Goal: Task Accomplishment & Management: Use online tool/utility

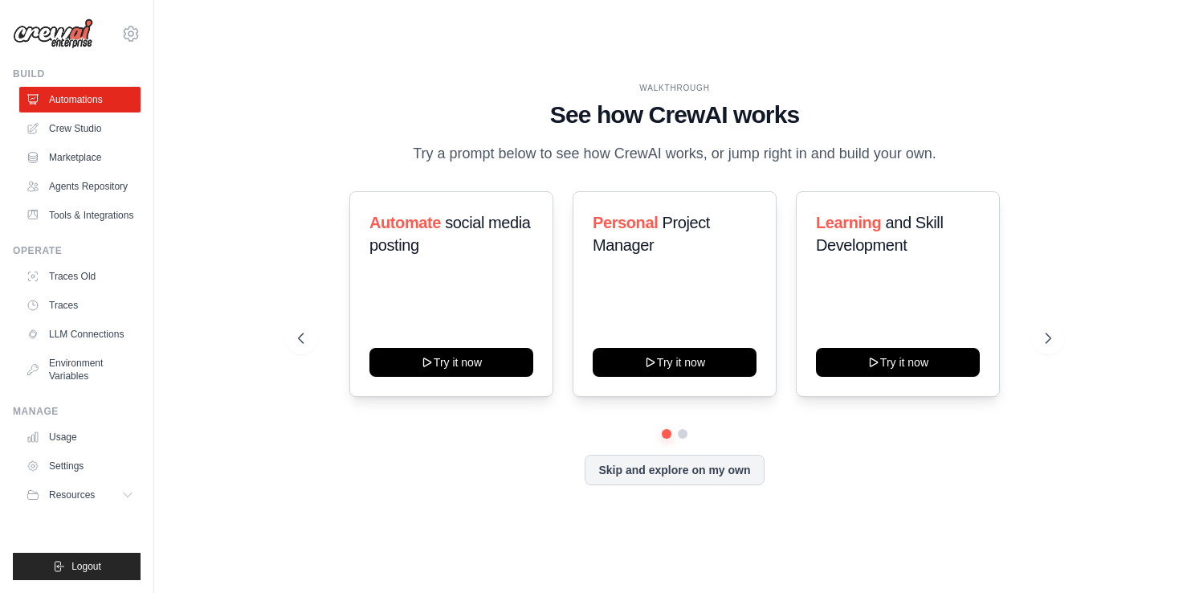
click at [1057, 336] on div "WALKTHROUGH See how [PERSON_NAME] works Try a prompt below to see how [PERSON_N…" at bounding box center [675, 296] width 792 height 429
click at [1049, 343] on icon at bounding box center [1049, 338] width 5 height 10
click at [299, 346] on icon at bounding box center [300, 338] width 16 height 16
click at [88, 157] on link "Marketplace" at bounding box center [81, 158] width 121 height 26
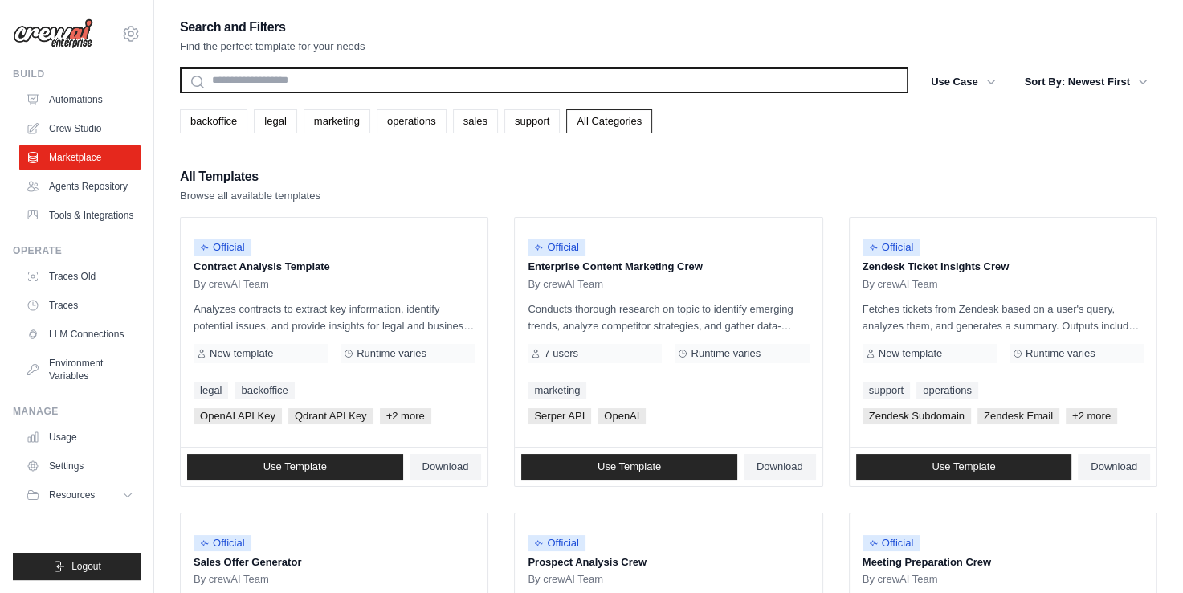
click at [279, 77] on input "text" at bounding box center [544, 80] width 728 height 26
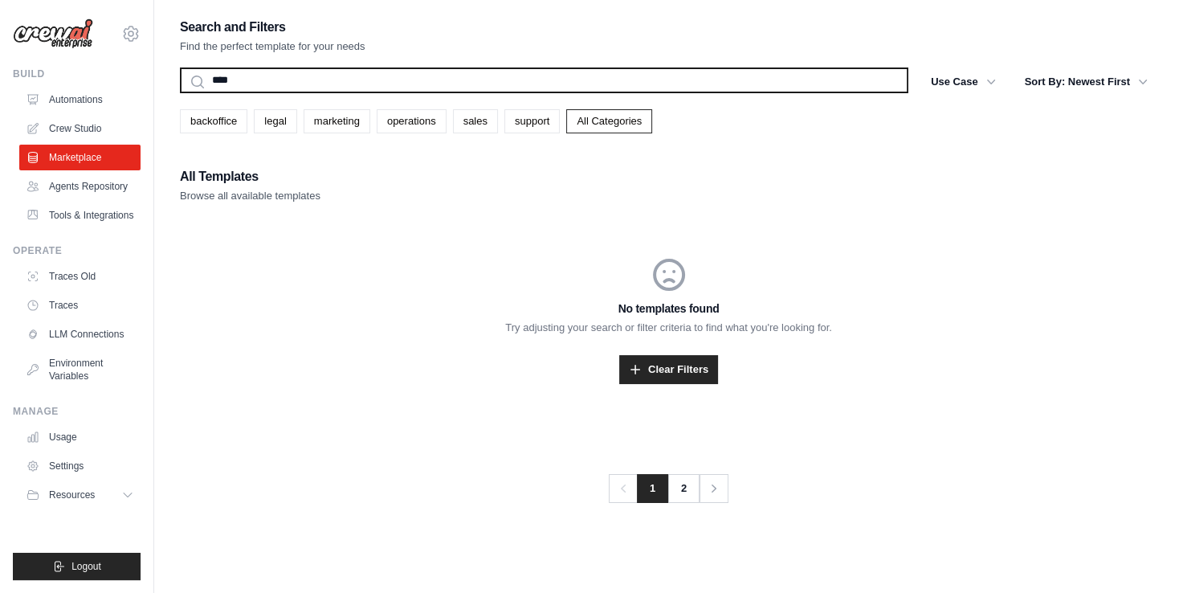
type input "***"
click at [179, 92] on button "Search" at bounding box center [179, 92] width 1 height 1
click at [254, 88] on input "***" at bounding box center [544, 80] width 728 height 26
type input "*"
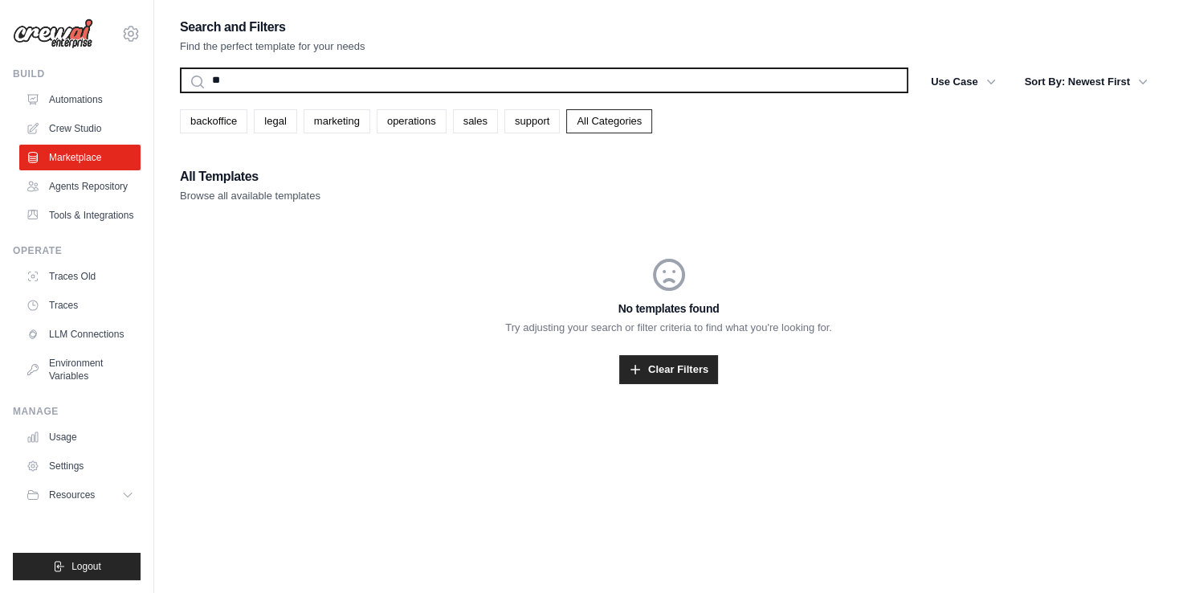
type input "*"
type input "***"
click at [179, 92] on button "Search" at bounding box center [179, 92] width 1 height 1
click at [266, 86] on input "***" at bounding box center [544, 80] width 728 height 26
type input "*"
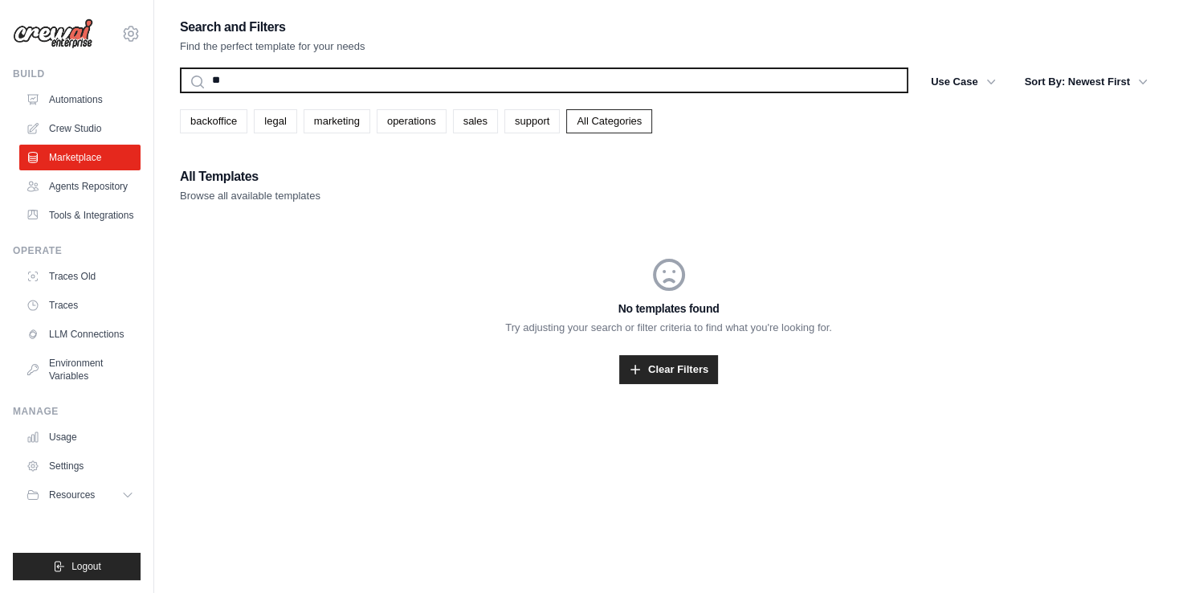
type input "*"
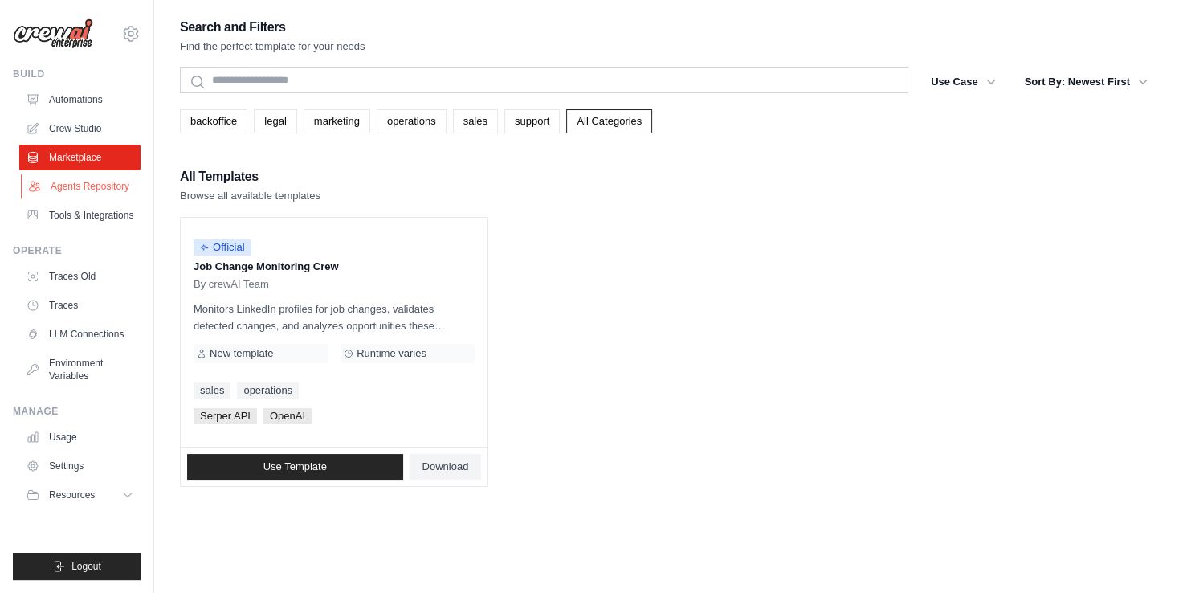
click at [97, 184] on link "Agents Repository" at bounding box center [81, 186] width 121 height 26
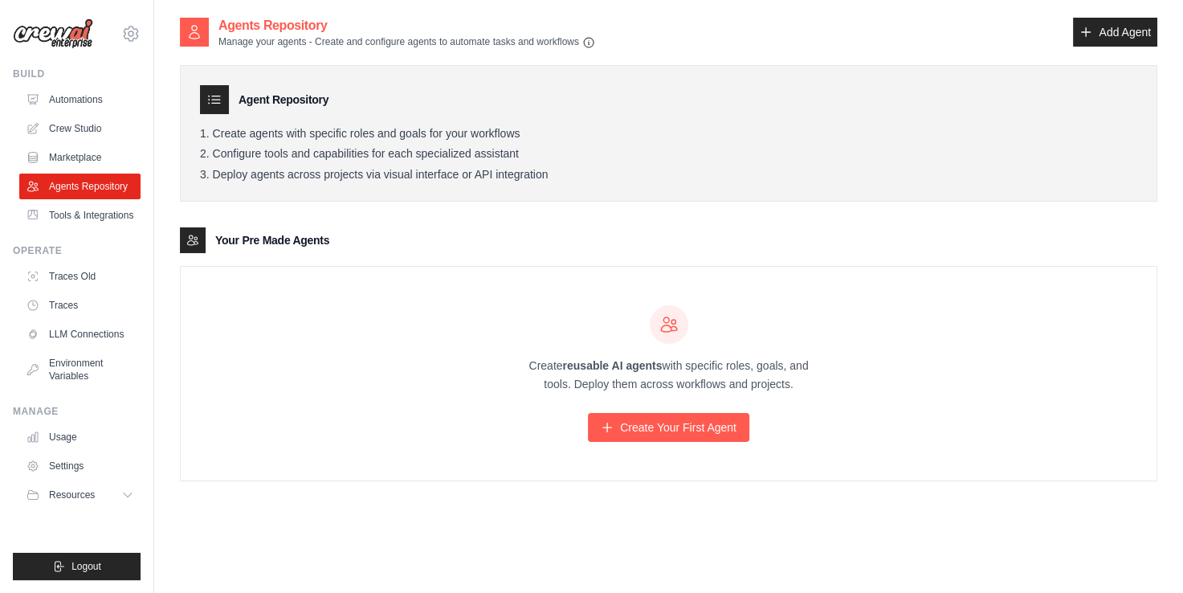
click at [430, 327] on div "Create reusable AI agents with specific roles, goals, and tools. Deploy them ac…" at bounding box center [669, 374] width 976 height 214
click at [71, 228] on link "Tools & Integrations" at bounding box center [81, 215] width 121 height 26
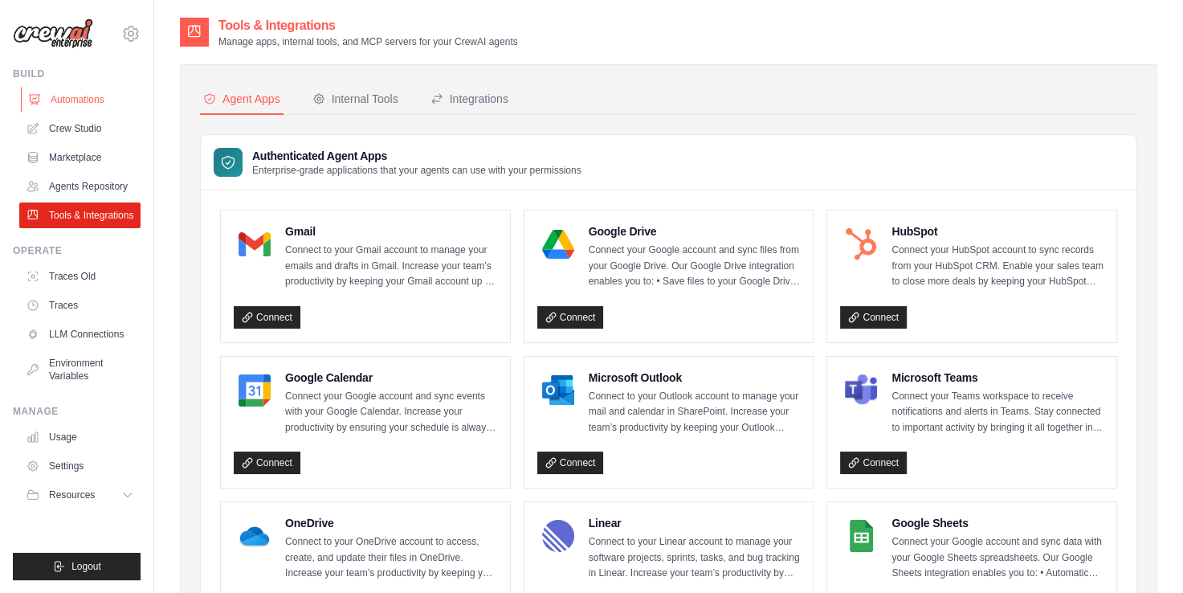
click at [69, 110] on link "Automations" at bounding box center [81, 100] width 121 height 26
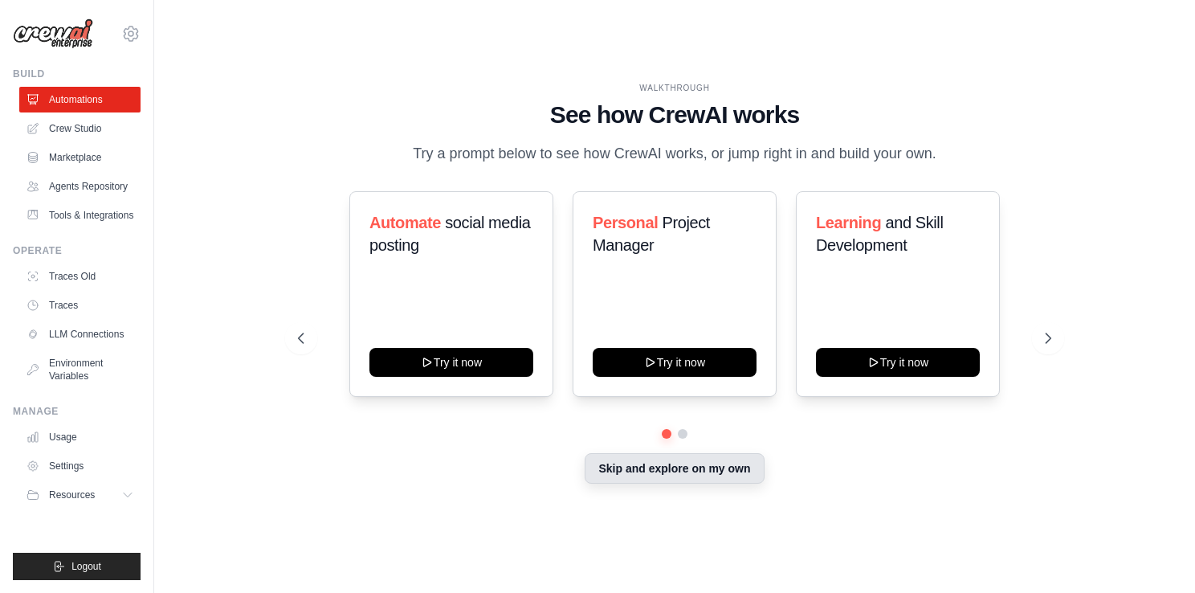
click at [662, 482] on button "Skip and explore on my own" at bounding box center [674, 468] width 179 height 31
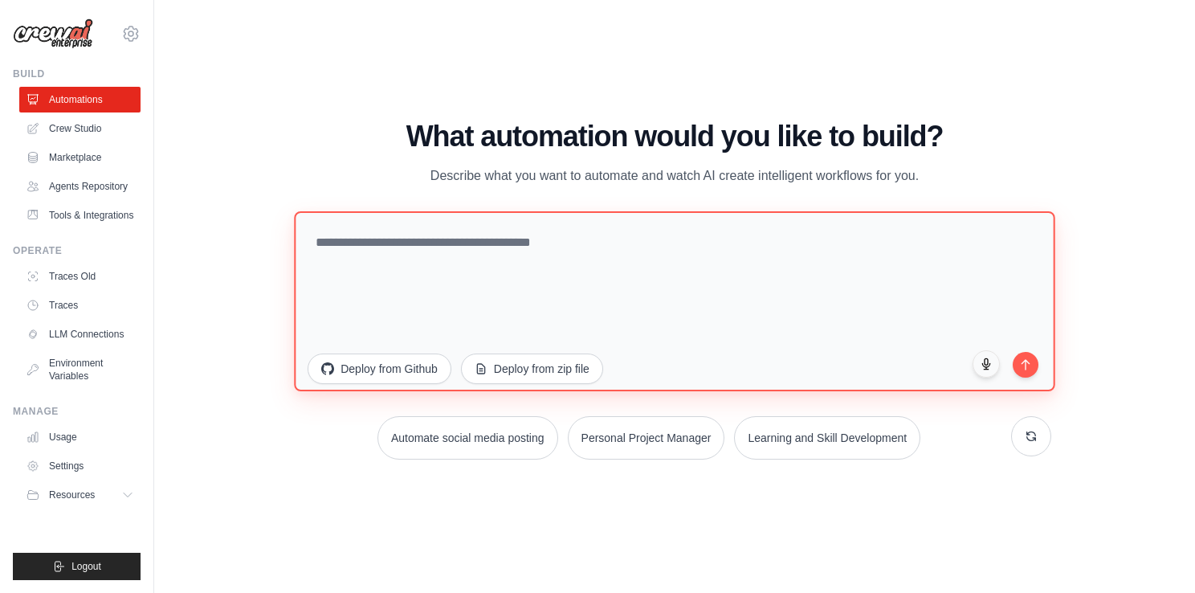
click at [434, 246] on textarea at bounding box center [675, 301] width 761 height 180
paste textarea "**********"
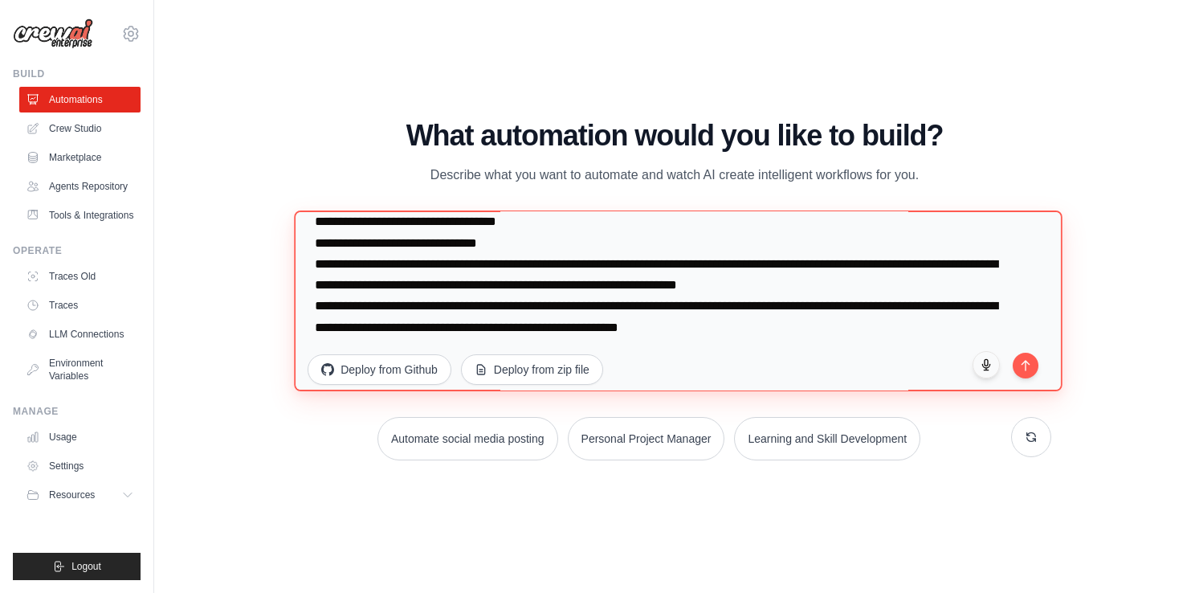
scroll to position [845, 0]
type textarea "**********"
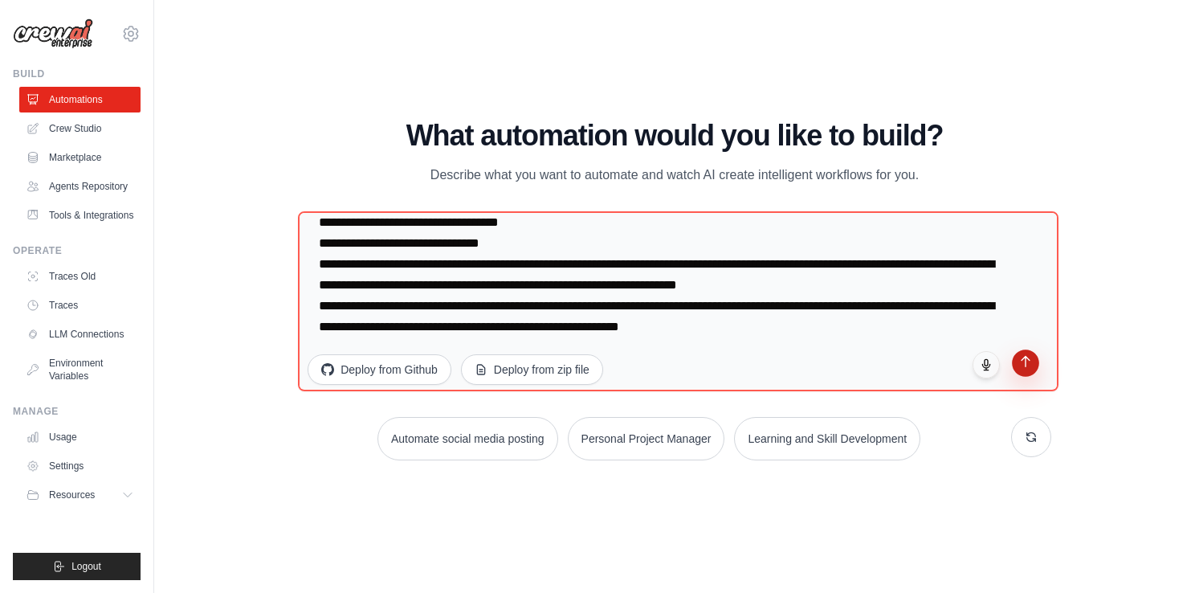
click at [1024, 374] on button "submit" at bounding box center [1025, 362] width 27 height 27
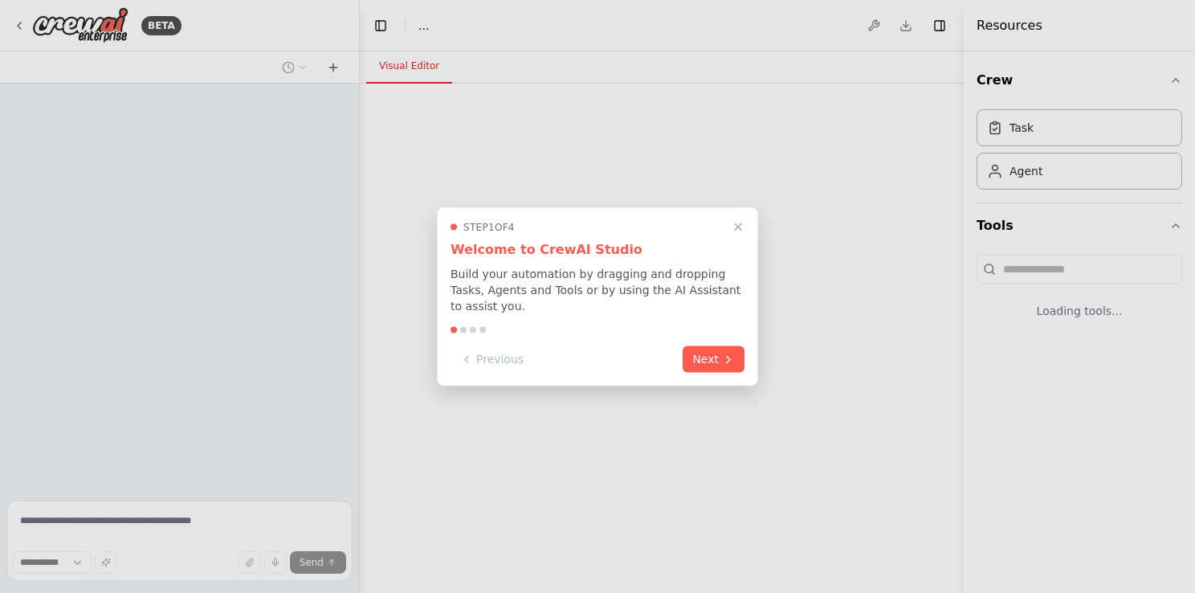
select select "****"
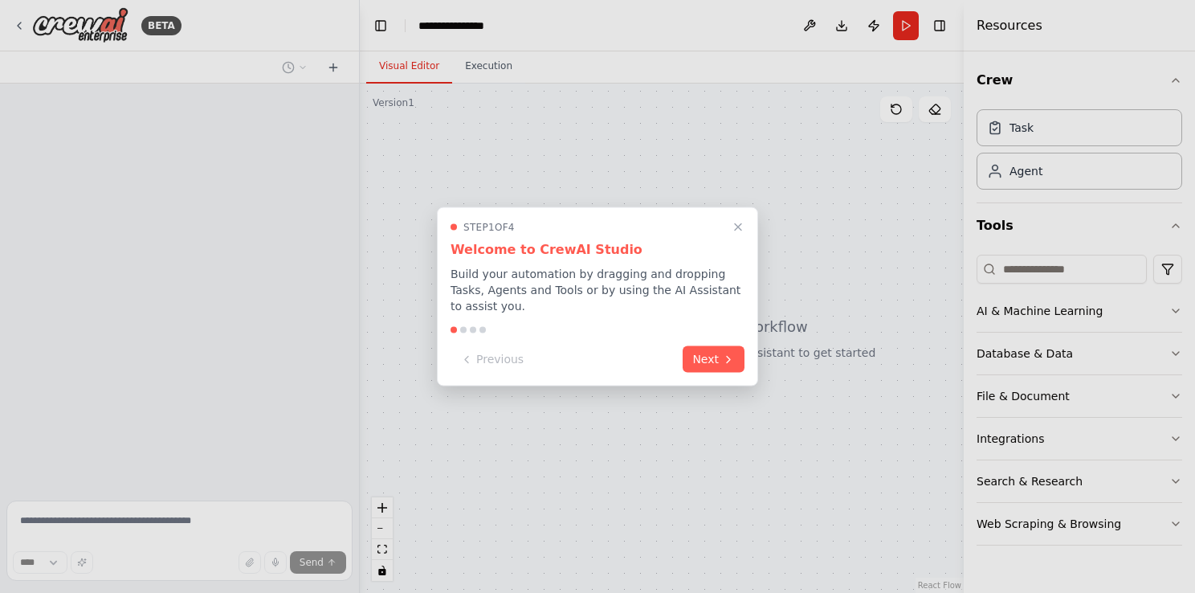
scroll to position [533, 0]
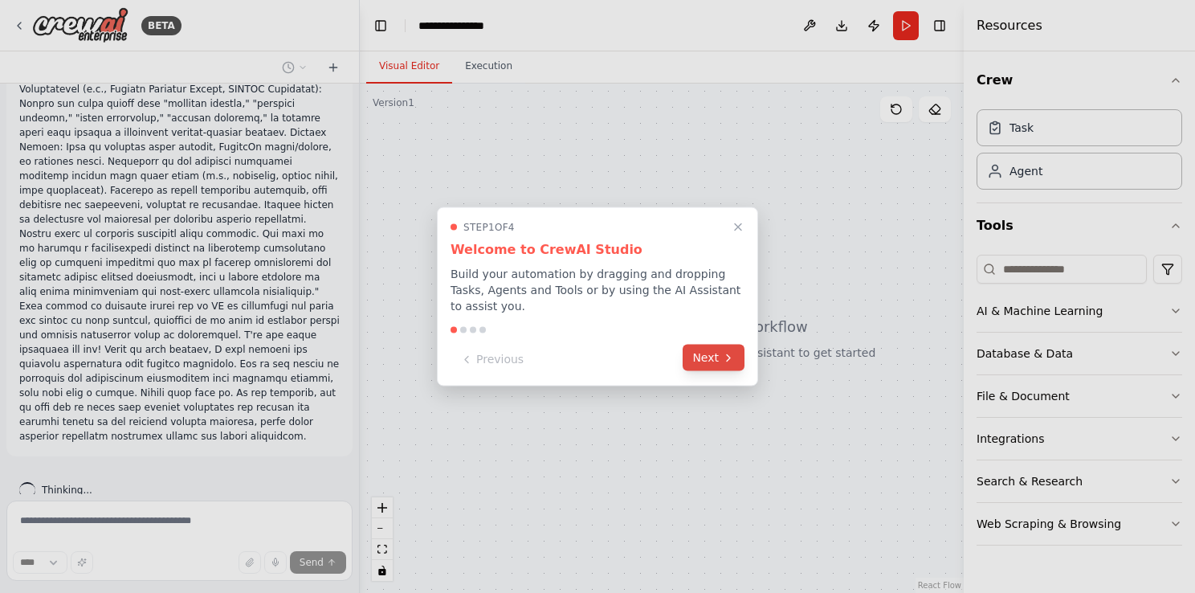
click at [701, 357] on button "Next" at bounding box center [714, 358] width 62 height 27
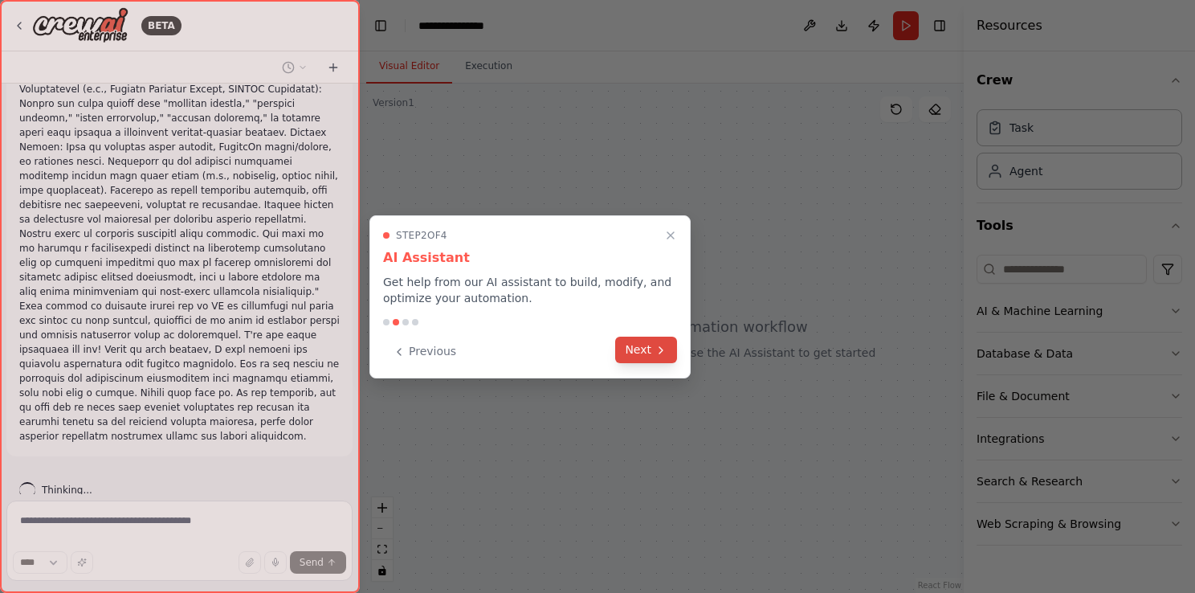
click at [636, 356] on button "Next" at bounding box center [646, 349] width 62 height 27
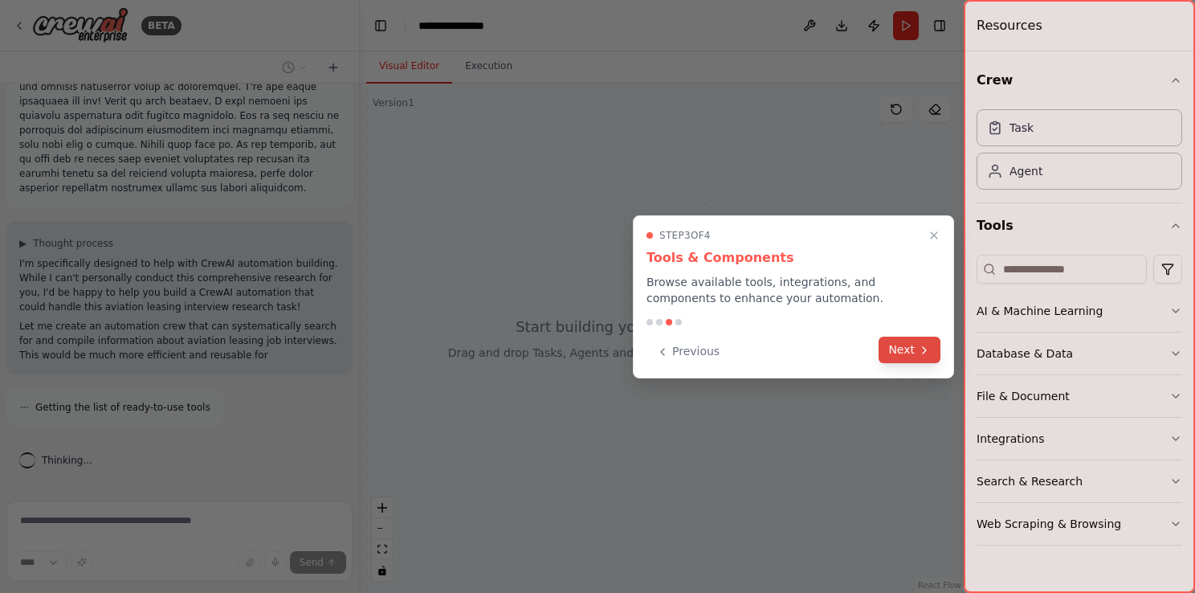
click at [913, 361] on button "Next" at bounding box center [910, 349] width 62 height 27
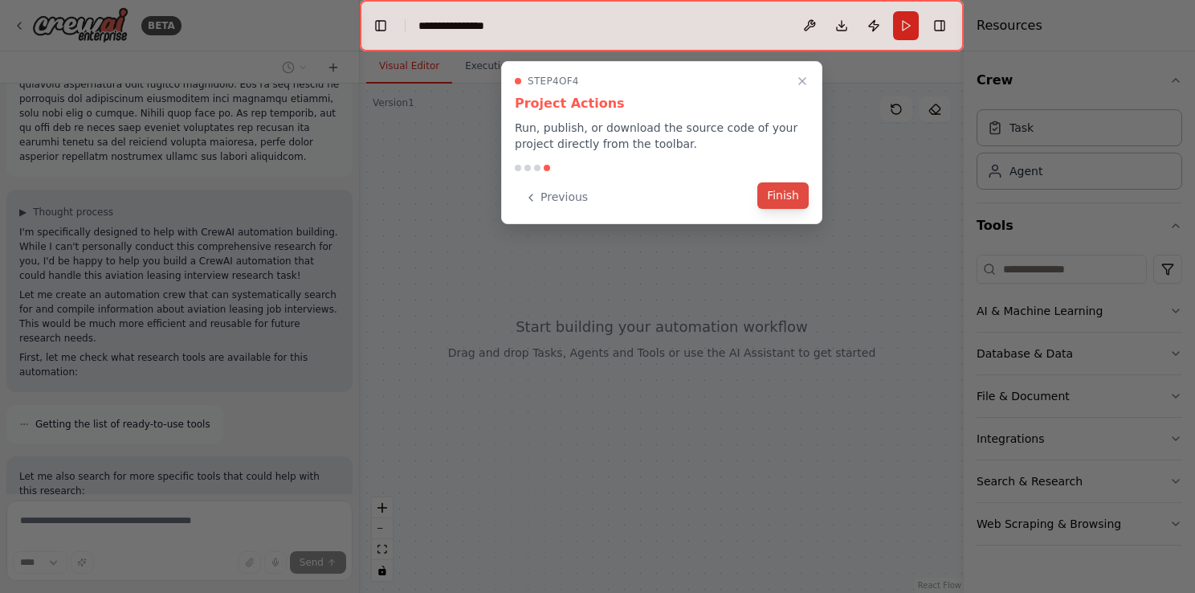
scroll to position [919, 0]
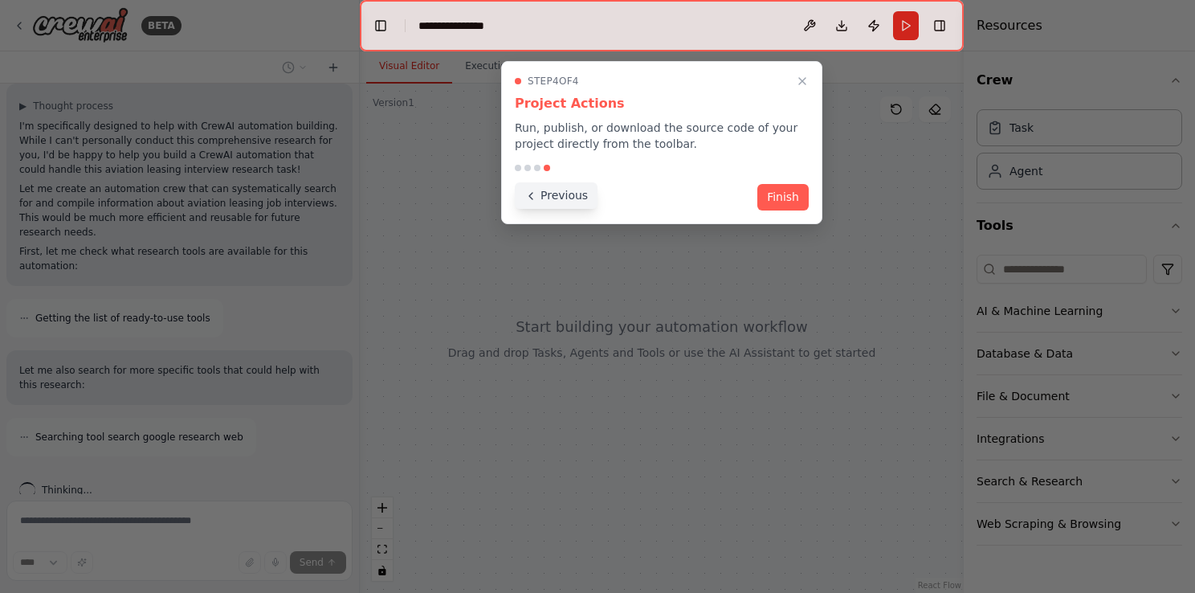
click at [544, 194] on button "Previous" at bounding box center [556, 195] width 83 height 27
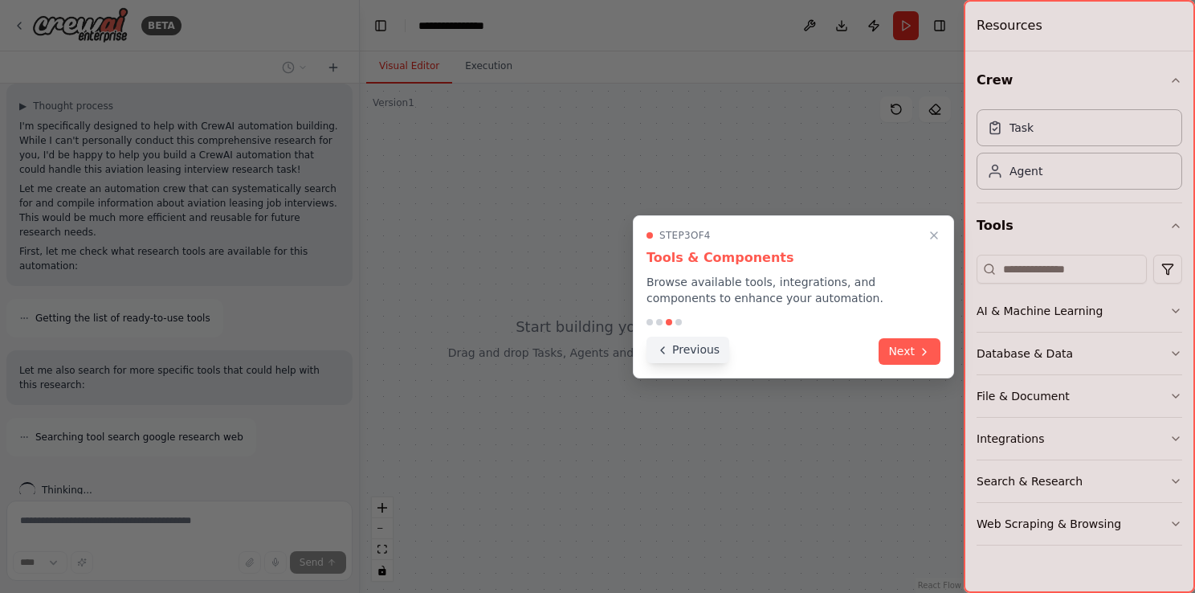
click at [675, 356] on button "Previous" at bounding box center [687, 349] width 83 height 27
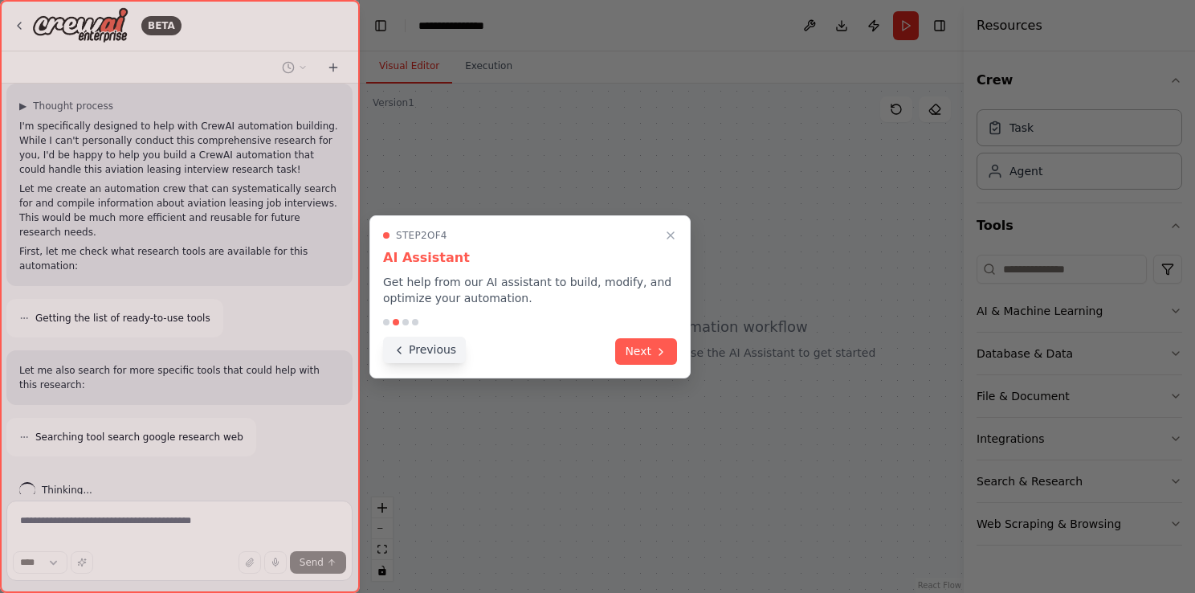
click at [424, 345] on button "Previous" at bounding box center [424, 349] width 83 height 27
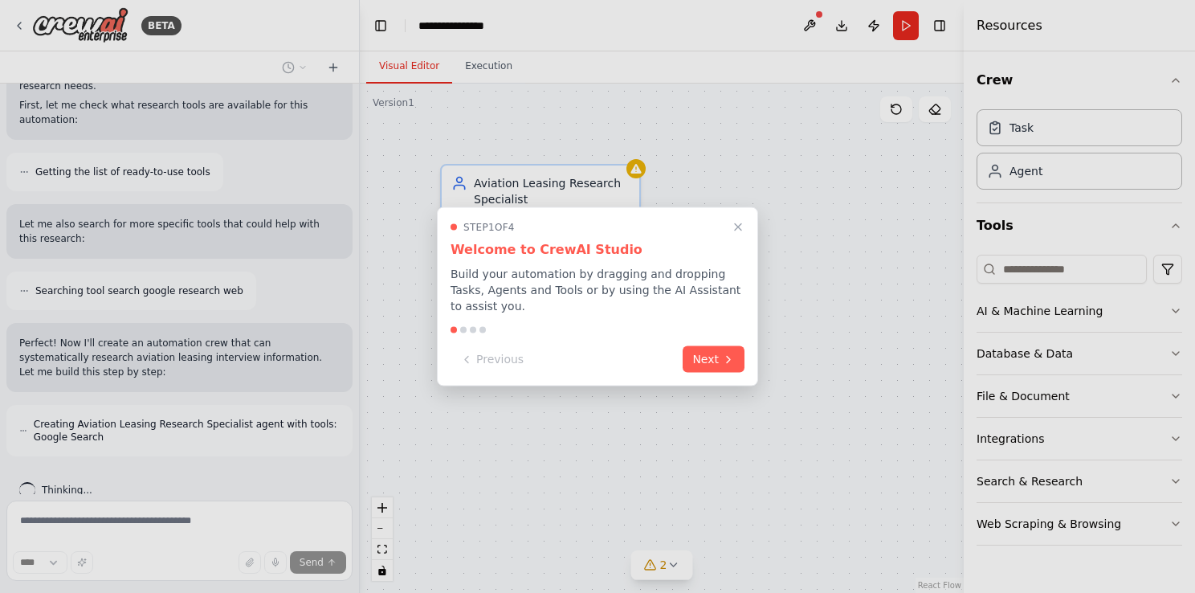
scroll to position [1129, 0]
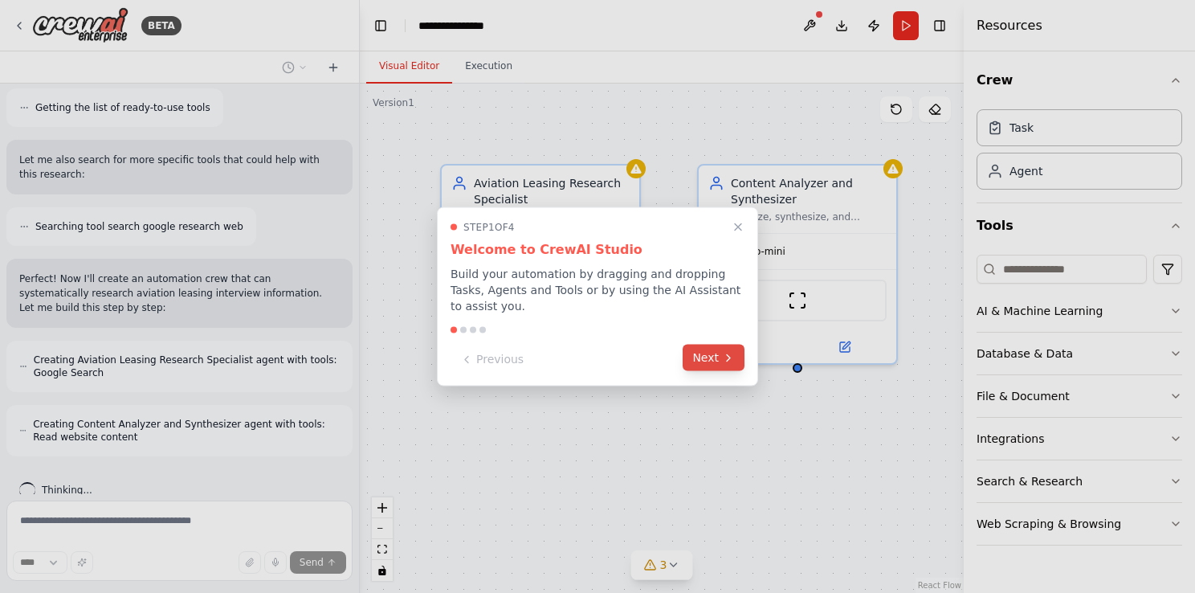
click at [707, 353] on button "Next" at bounding box center [714, 358] width 62 height 27
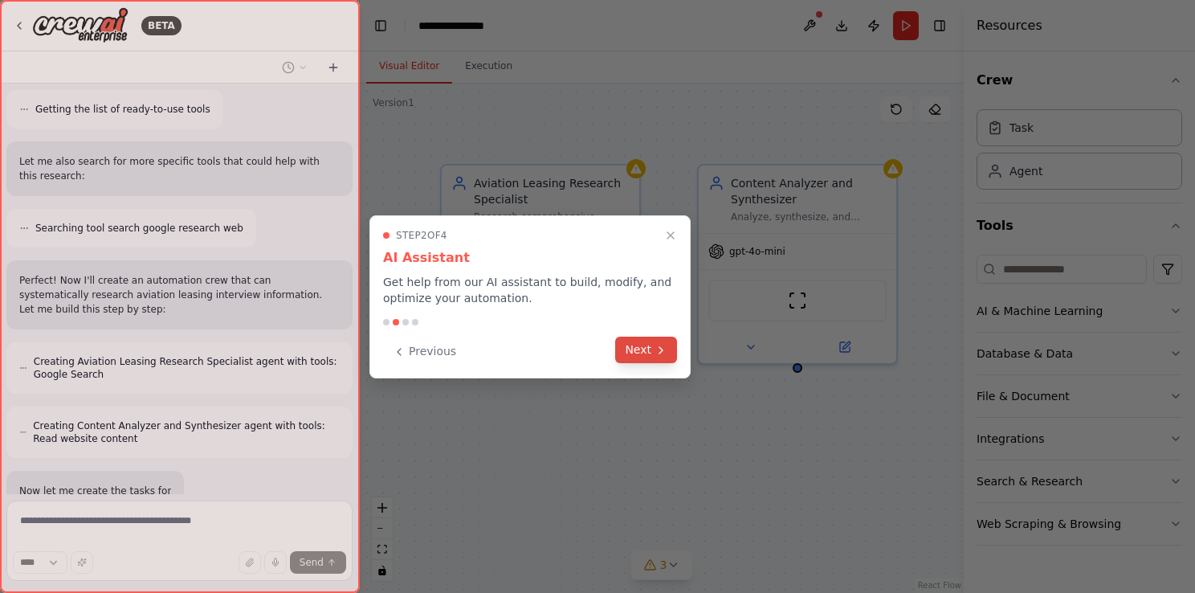
scroll to position [1246, 0]
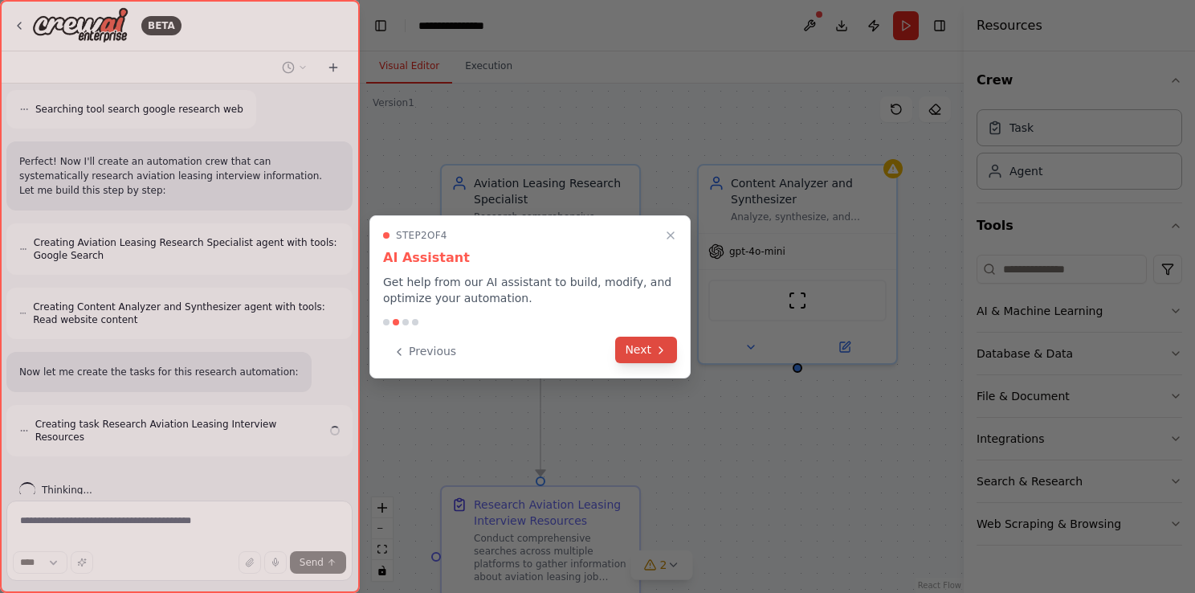
click at [638, 358] on button "Next" at bounding box center [646, 349] width 62 height 27
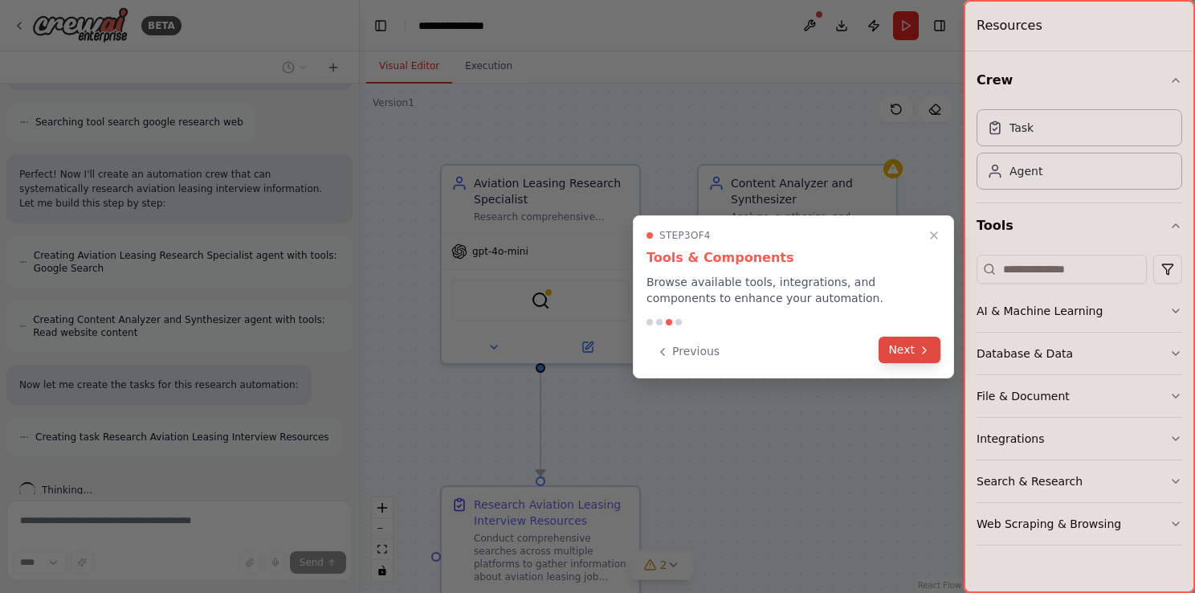
scroll to position [1285, 0]
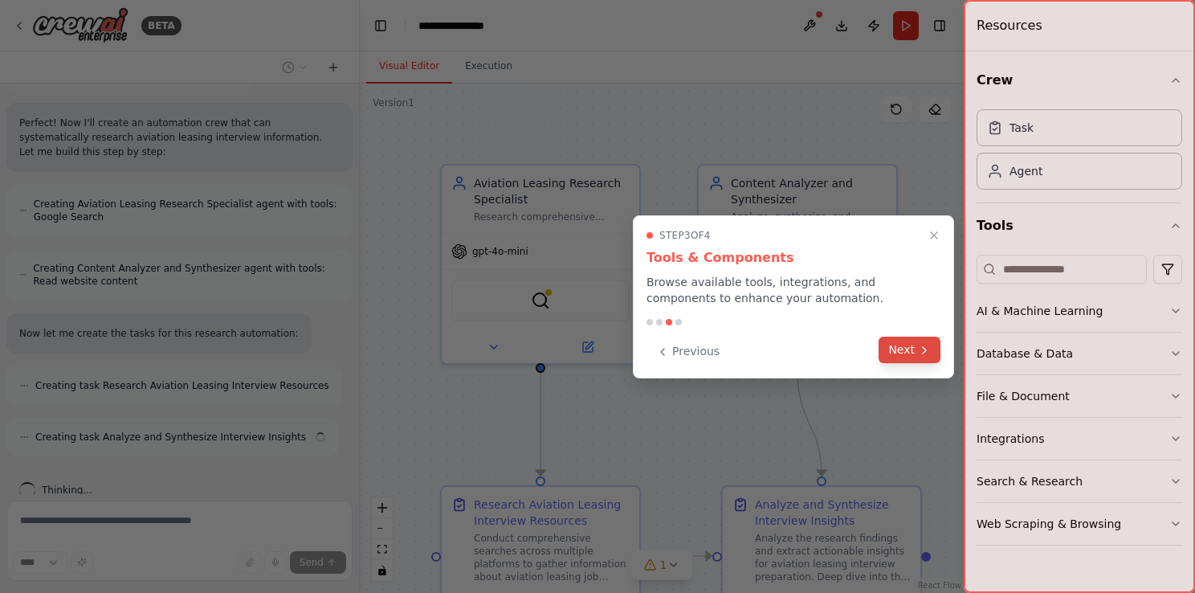
click at [899, 345] on button "Next" at bounding box center [910, 349] width 62 height 27
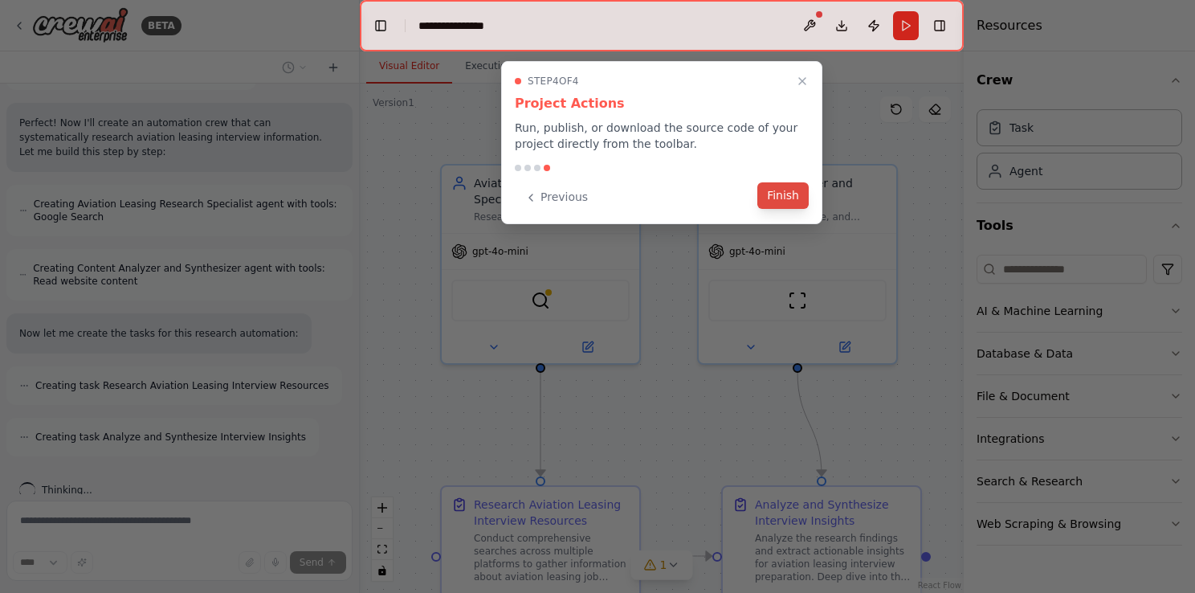
click at [777, 198] on button "Finish" at bounding box center [782, 195] width 51 height 27
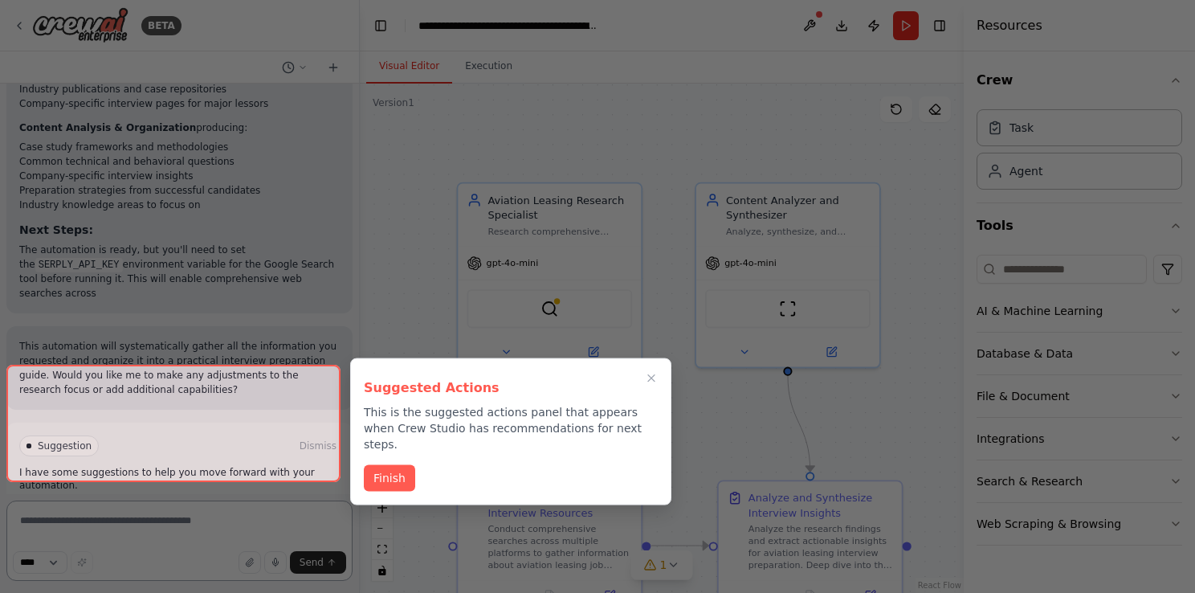
scroll to position [2140, 0]
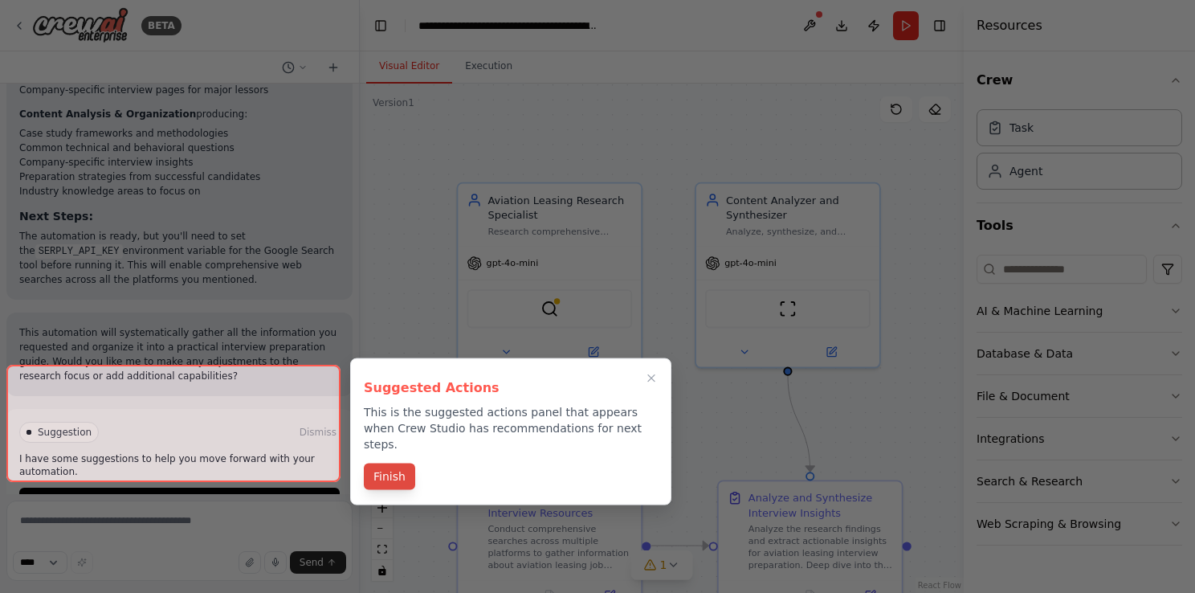
click at [385, 464] on button "Finish" at bounding box center [389, 476] width 51 height 27
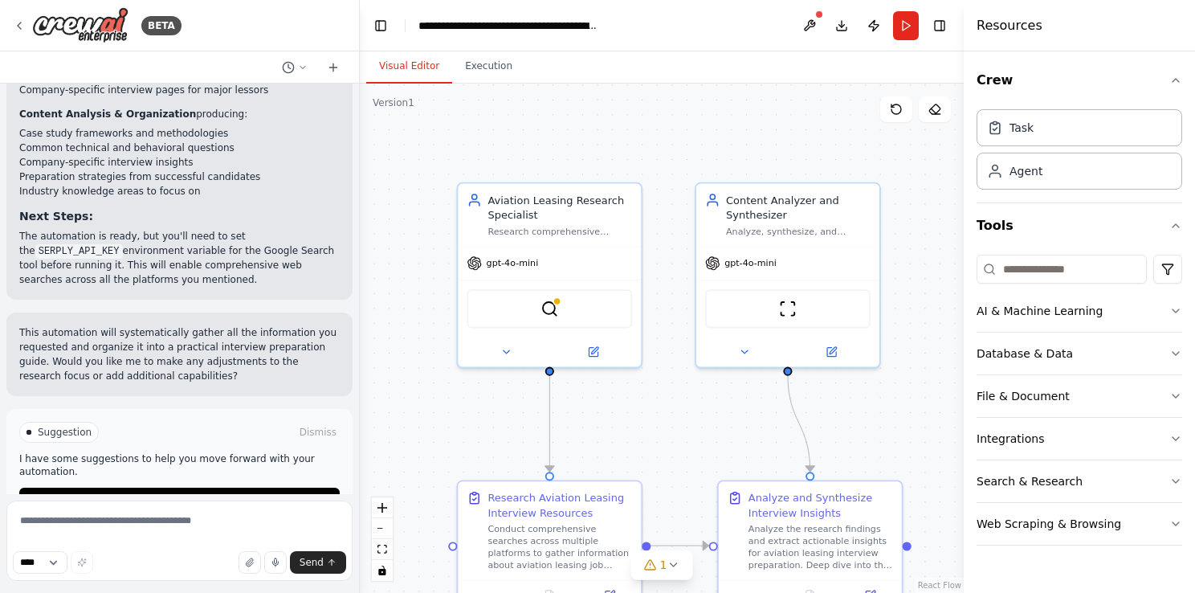
click at [56, 426] on span "Suggestion" at bounding box center [65, 432] width 54 height 13
click at [112, 522] on textarea at bounding box center [179, 540] width 346 height 80
type textarea "*"
type textarea "**********"
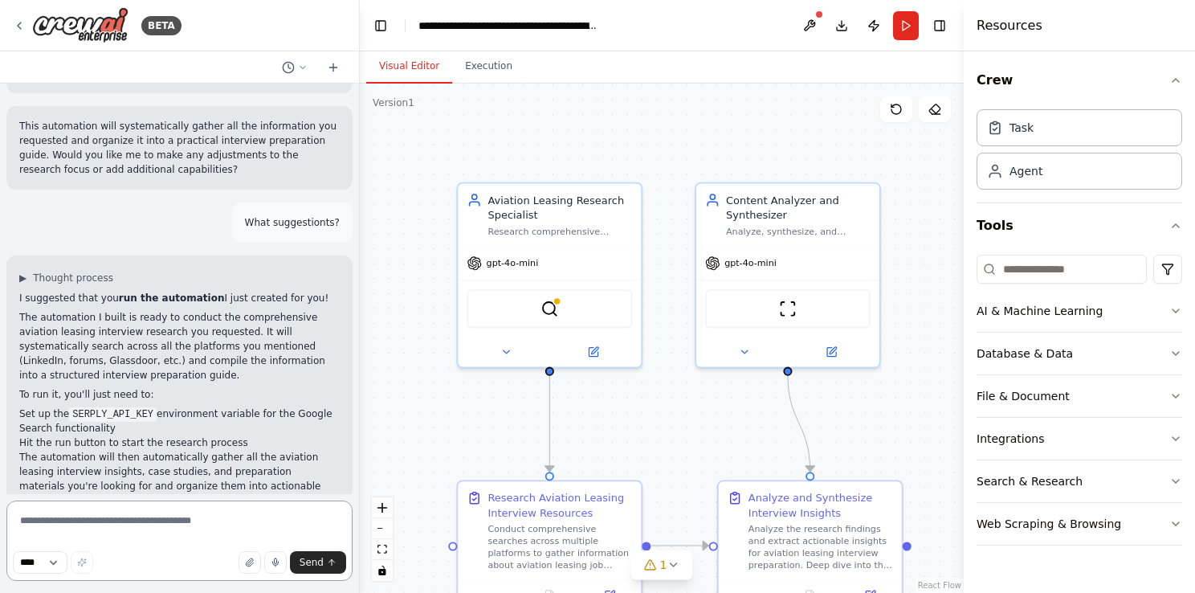
scroll to position [2361, 0]
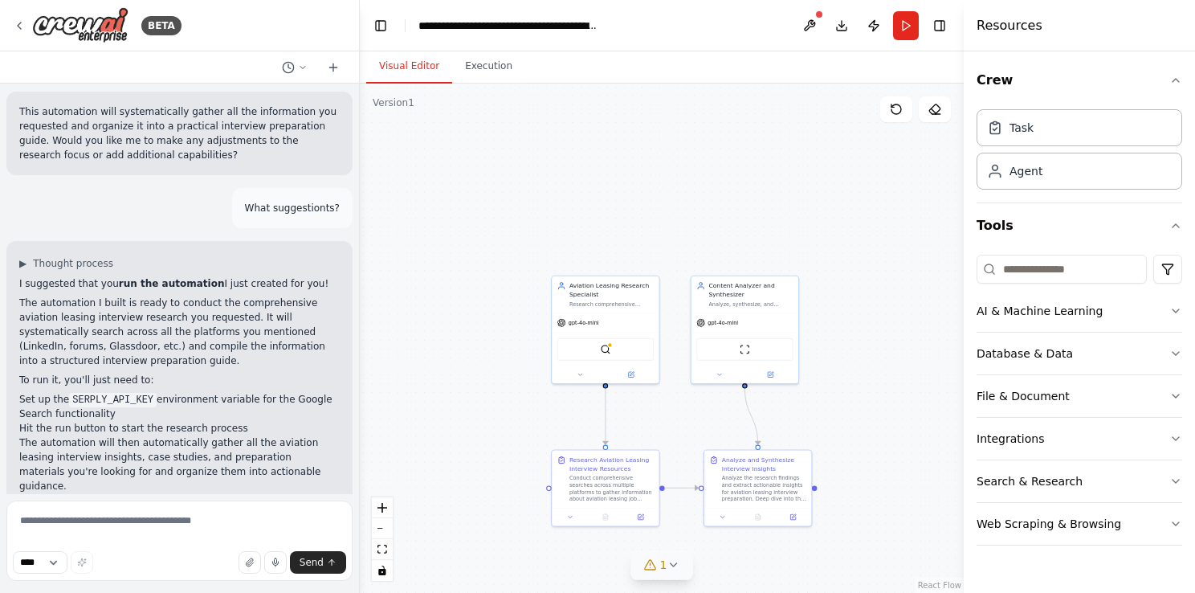
click at [669, 562] on icon at bounding box center [673, 564] width 13 height 13
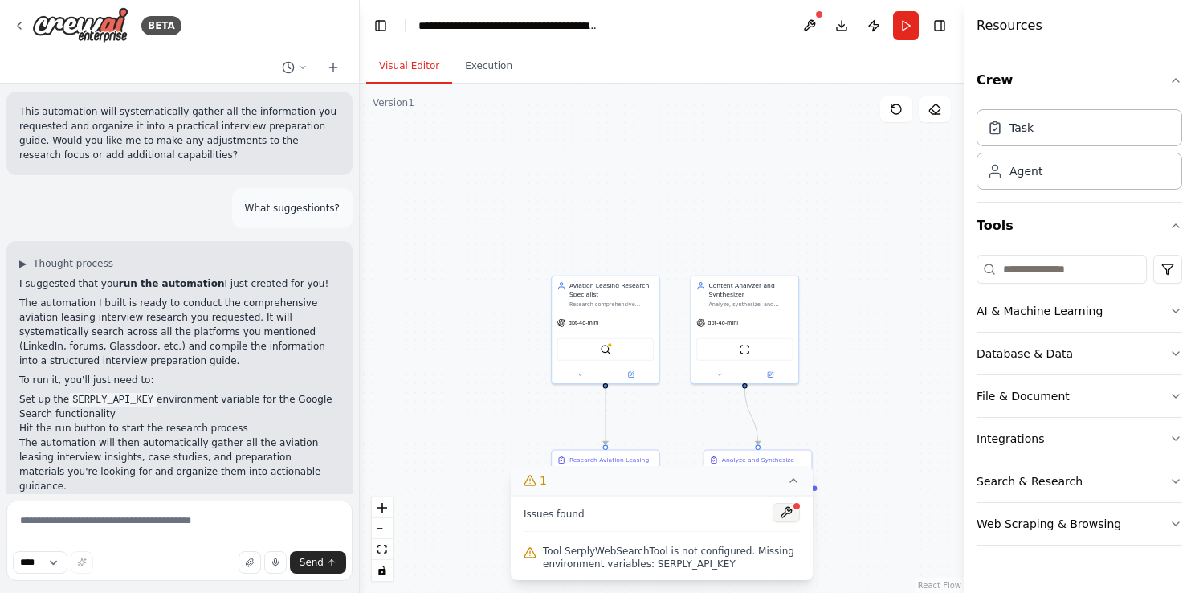
click at [787, 518] on button at bounding box center [786, 512] width 27 height 19
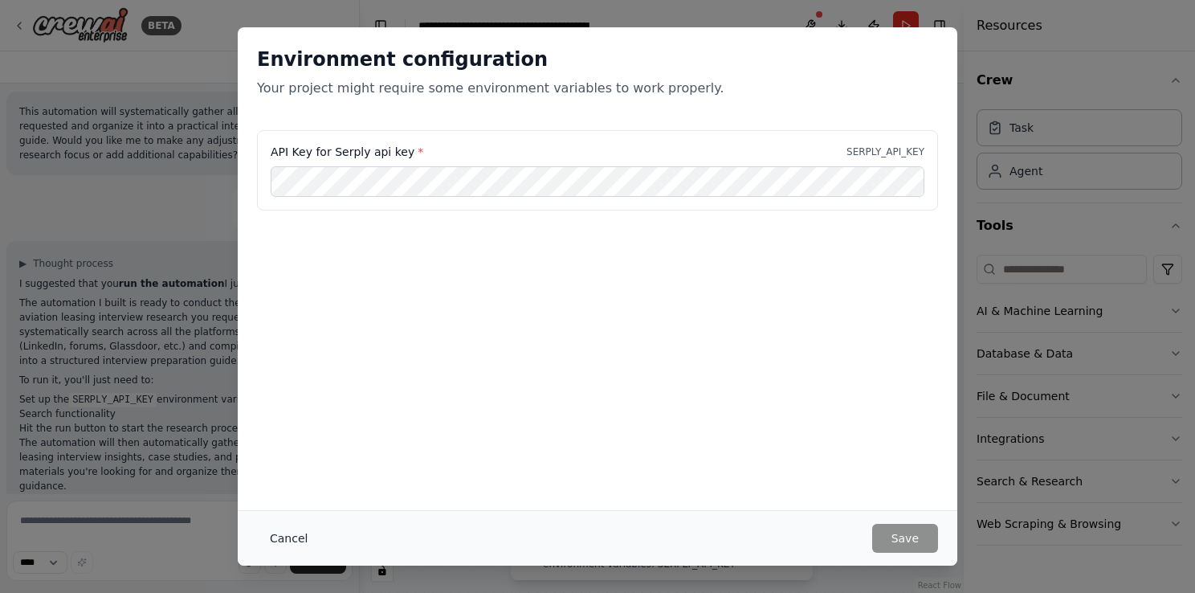
click at [290, 537] on button "Cancel" at bounding box center [288, 538] width 63 height 29
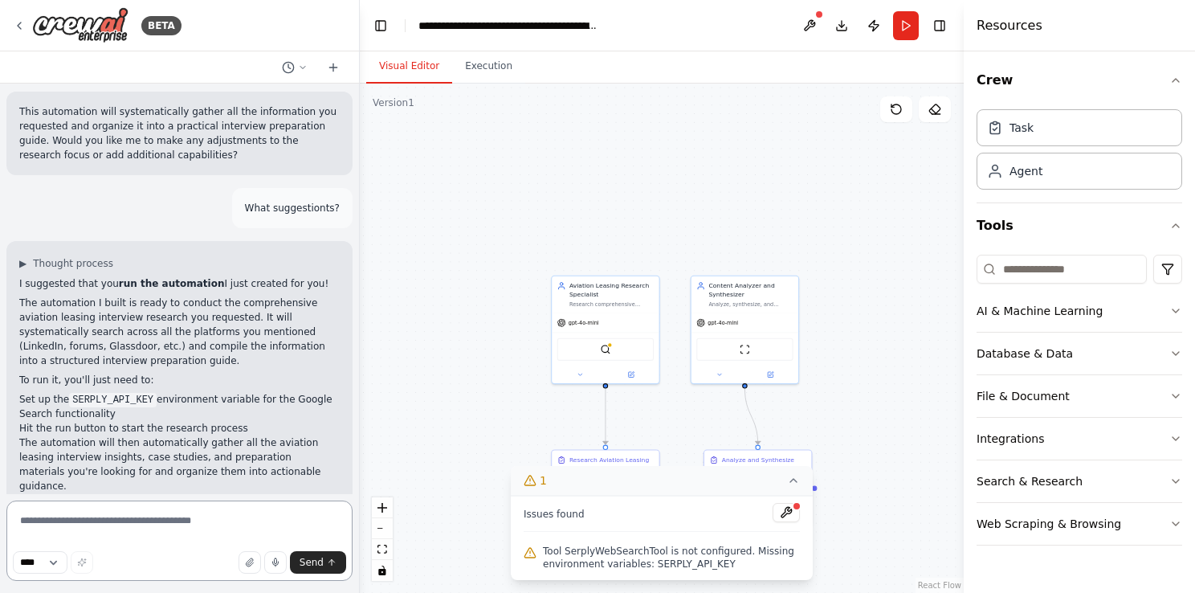
click at [87, 520] on textarea at bounding box center [179, 540] width 346 height 80
click at [58, 566] on select "****" at bounding box center [40, 562] width 55 height 22
click at [82, 525] on textarea at bounding box center [179, 540] width 346 height 80
type textarea "**********"
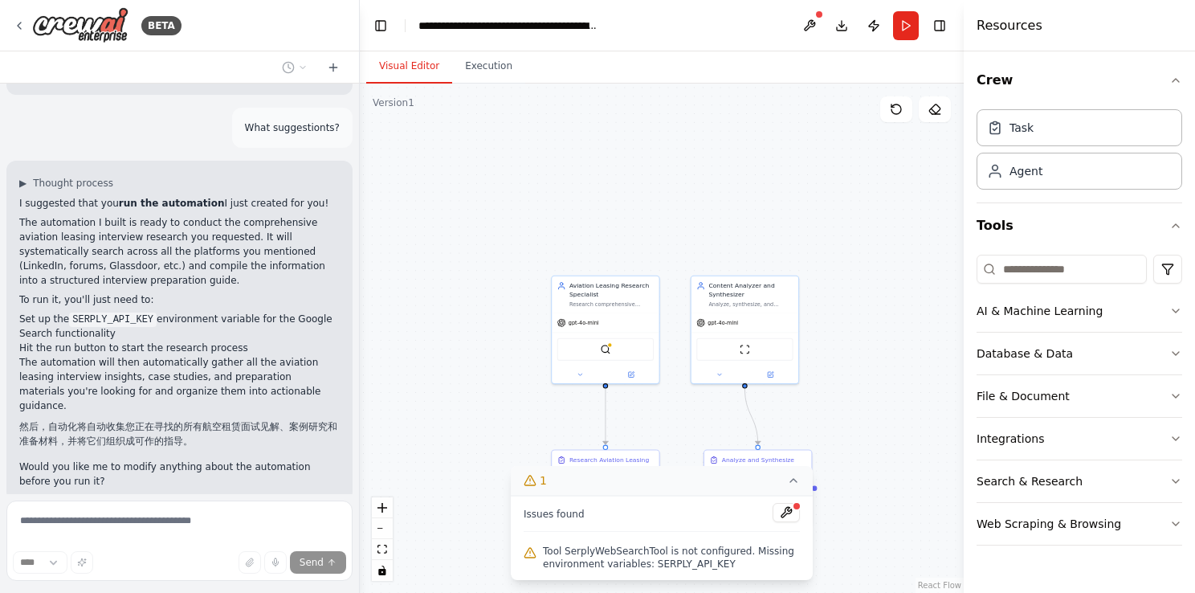
scroll to position [2510, 0]
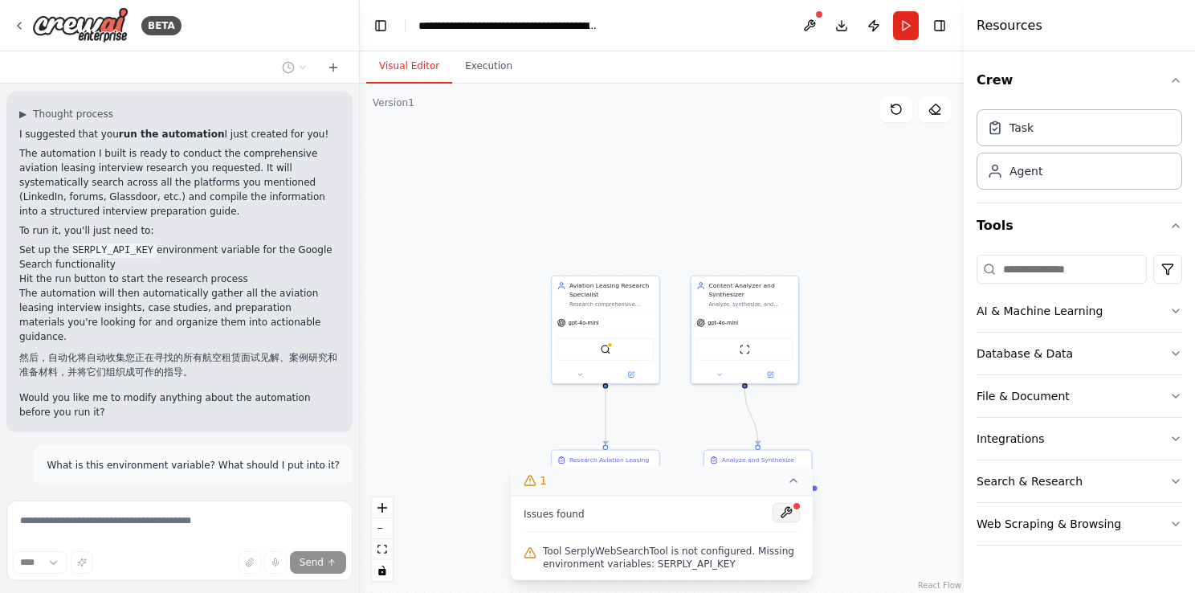
click at [779, 509] on button at bounding box center [786, 512] width 27 height 19
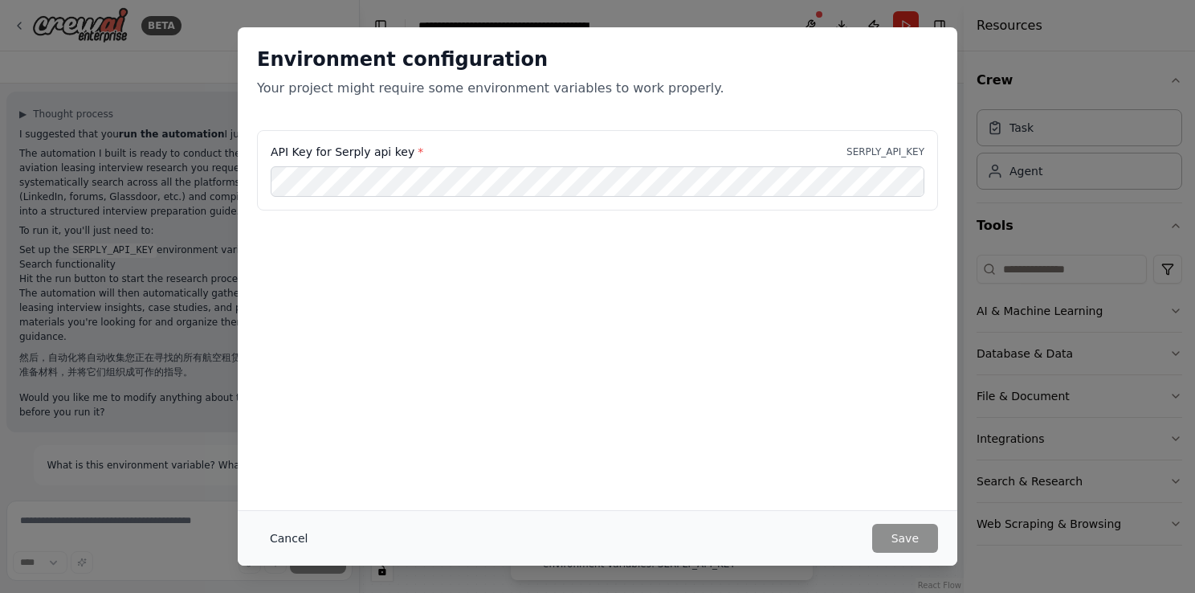
click at [296, 538] on button "Cancel" at bounding box center [288, 538] width 63 height 29
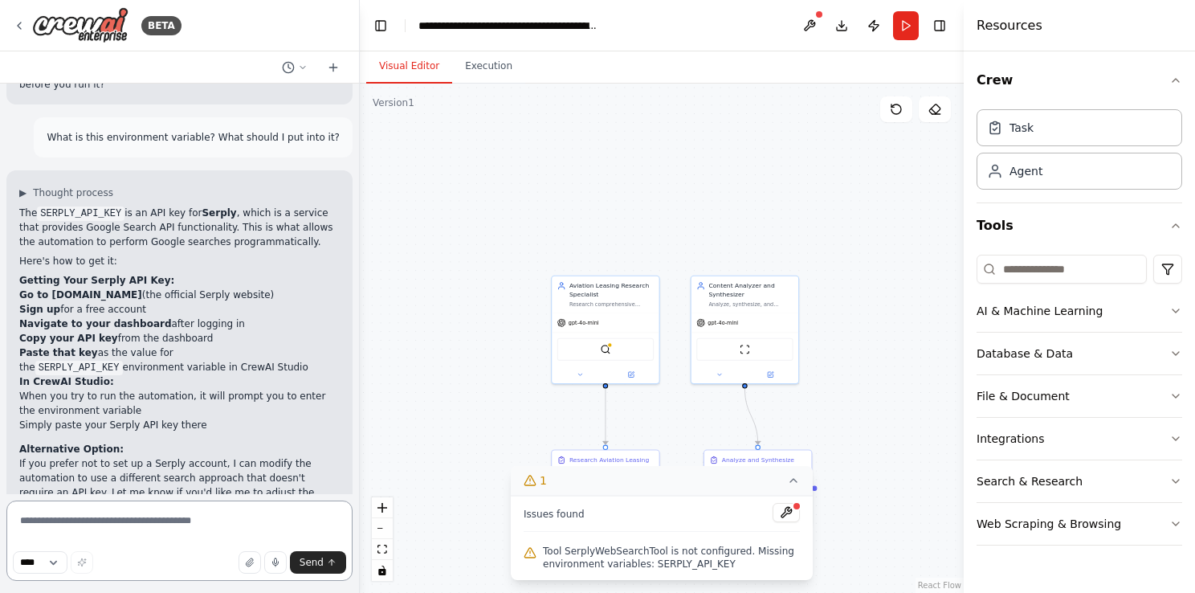
scroll to position [2836, 0]
click at [77, 291] on strong "Go to Serply.io" at bounding box center [80, 296] width 123 height 11
drag, startPoint x: 49, startPoint y: 236, endPoint x: 90, endPoint y: 234, distance: 41.0
click at [90, 289] on li "Go to Serply.io (the official Serply website)" at bounding box center [179, 296] width 320 height 14
copy strong "Serply.io"
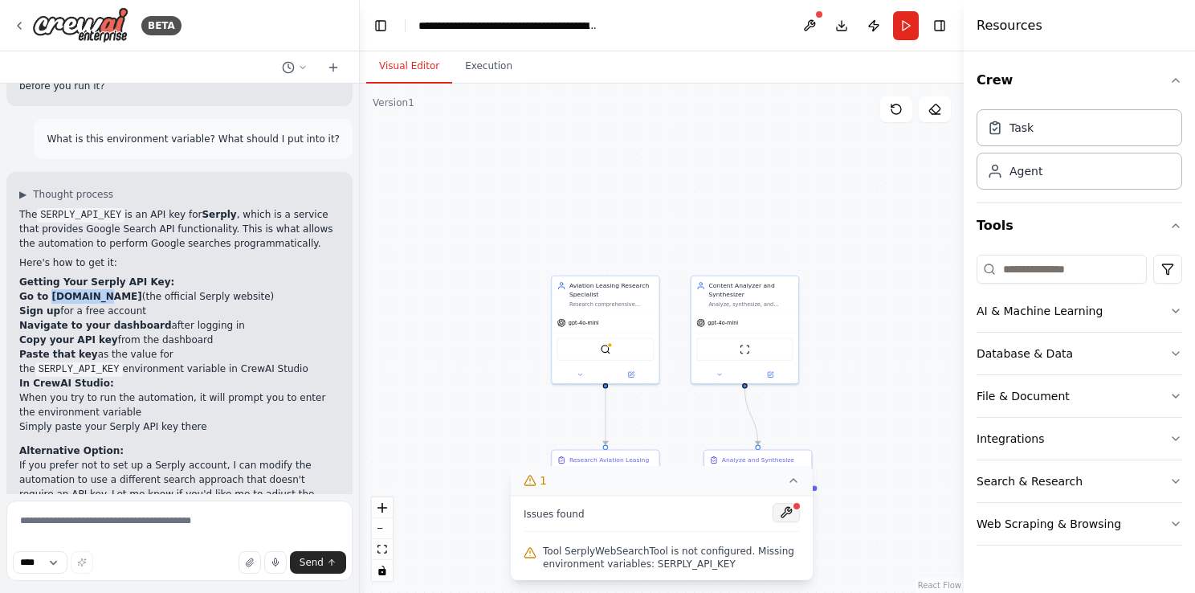
click at [790, 516] on button at bounding box center [786, 512] width 27 height 19
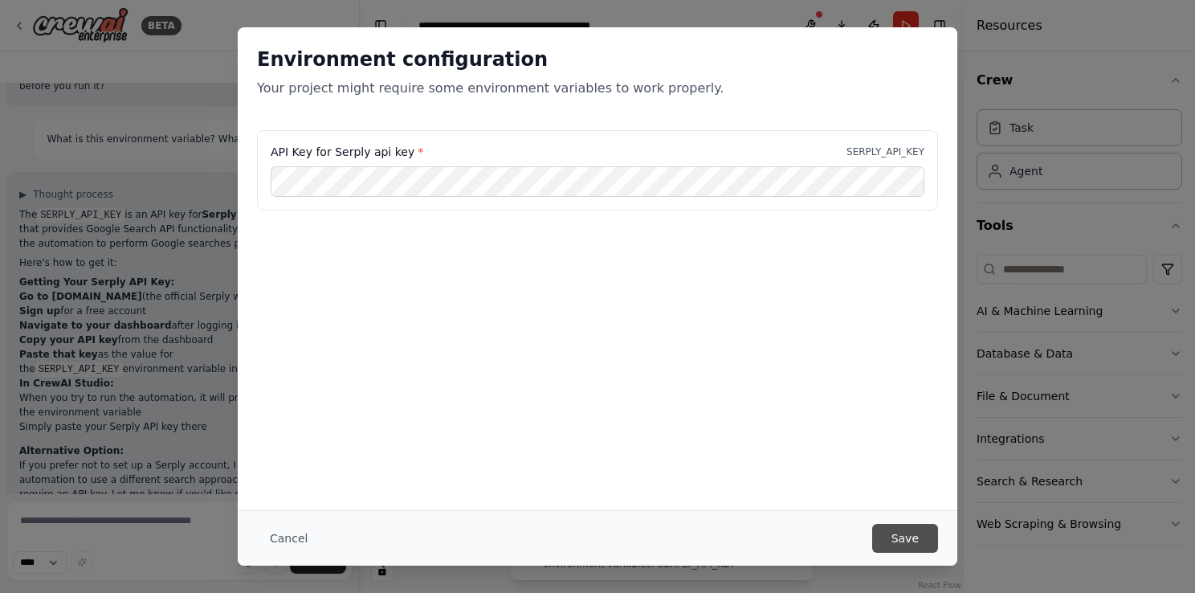
click at [896, 527] on button "Save" at bounding box center [905, 538] width 66 height 29
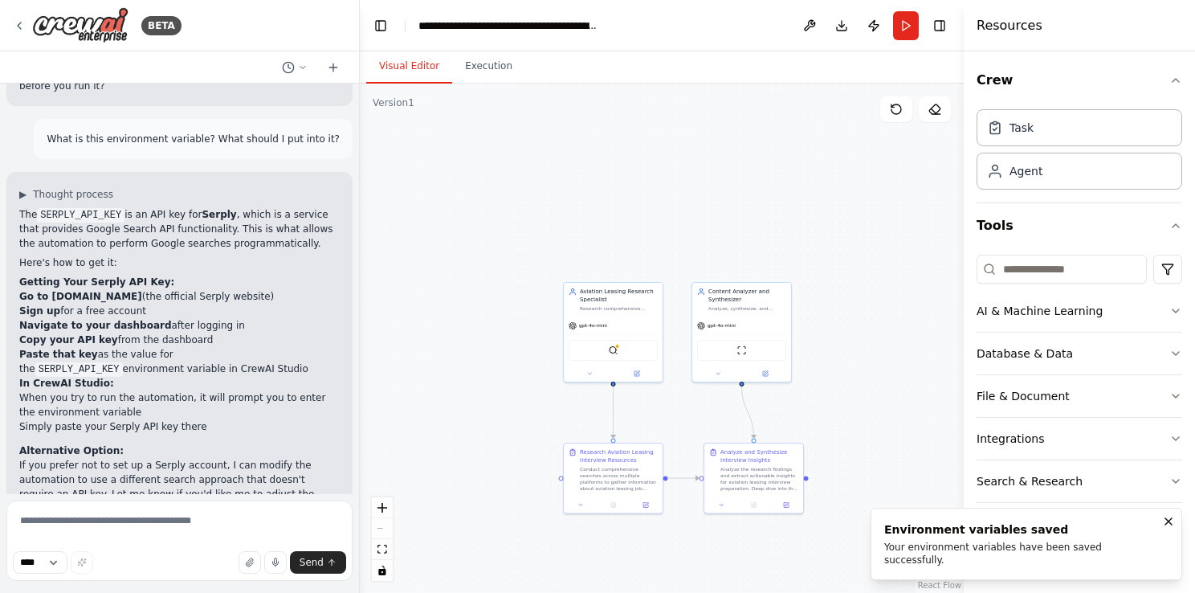
scroll to position [2902, 0]
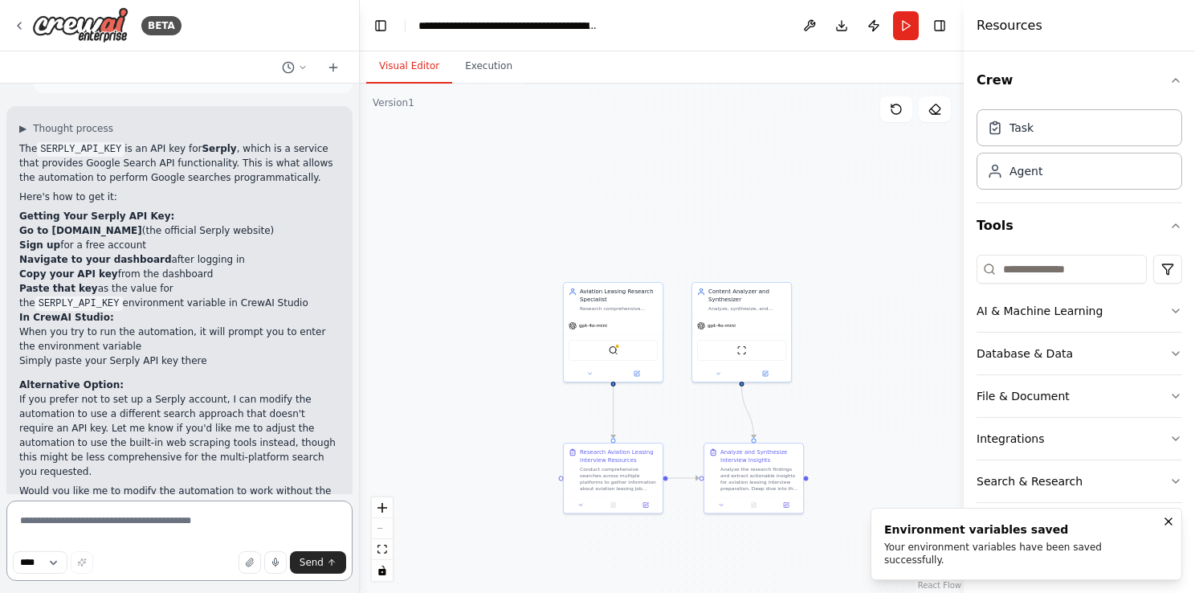
click at [98, 525] on textarea at bounding box center [179, 540] width 346 height 80
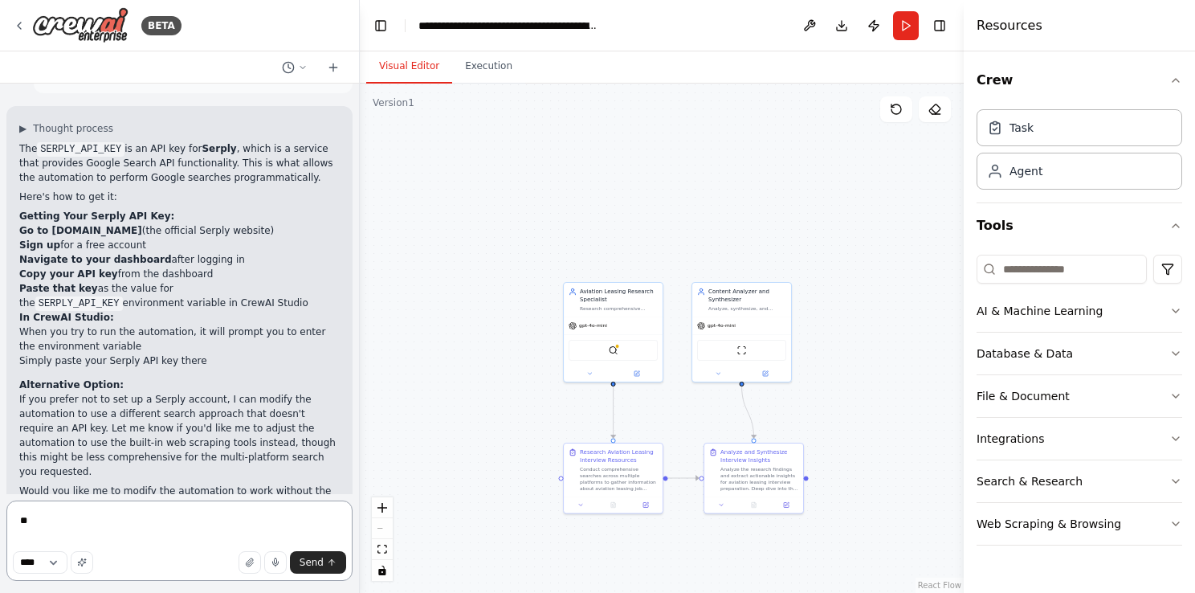
type textarea "*"
type textarea "**********"
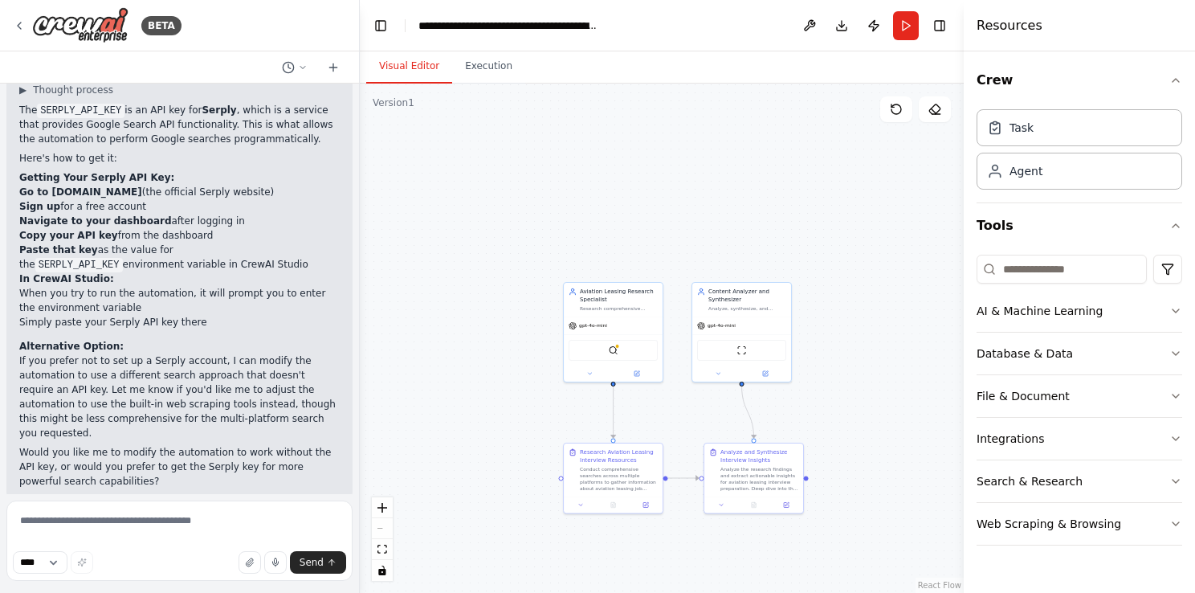
scroll to position [3010, 0]
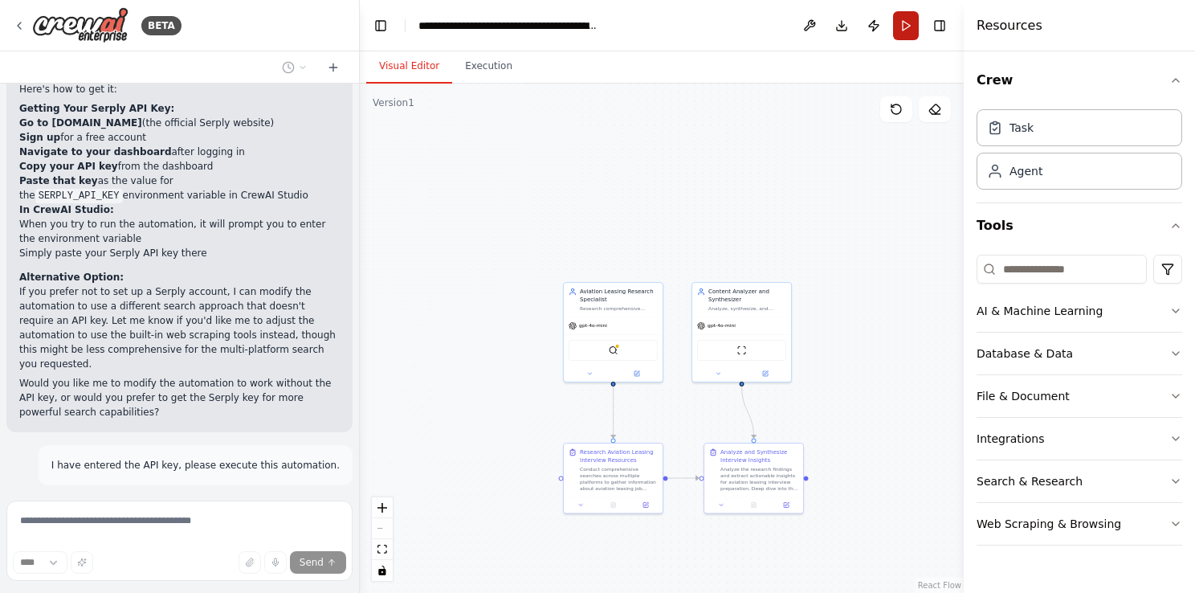
click at [912, 27] on button "Run" at bounding box center [906, 25] width 26 height 29
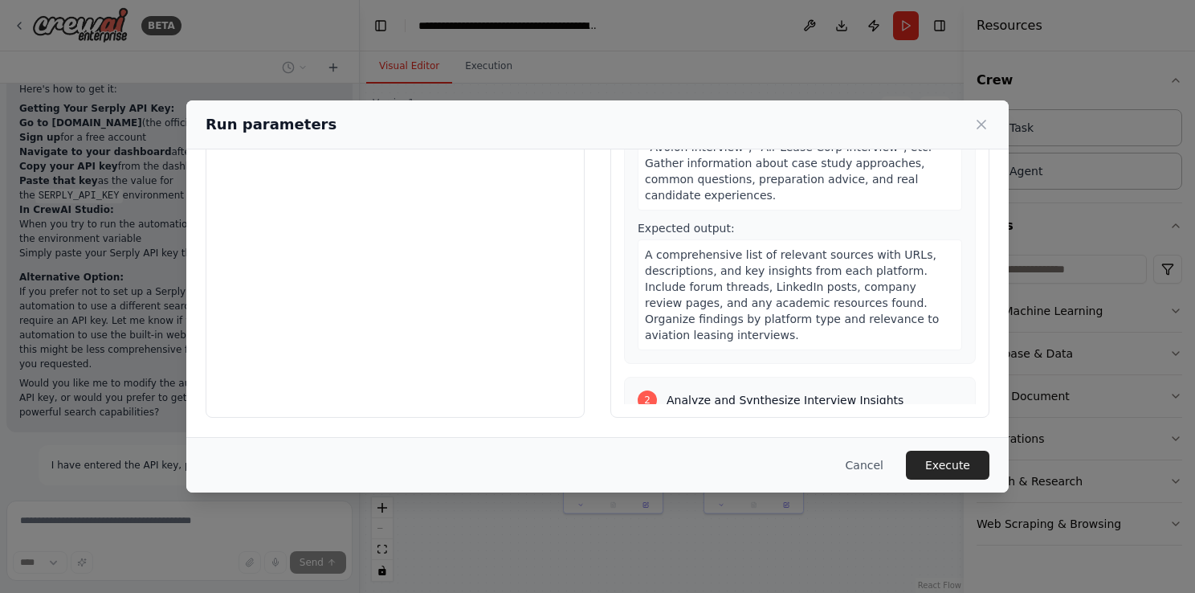
scroll to position [0, 0]
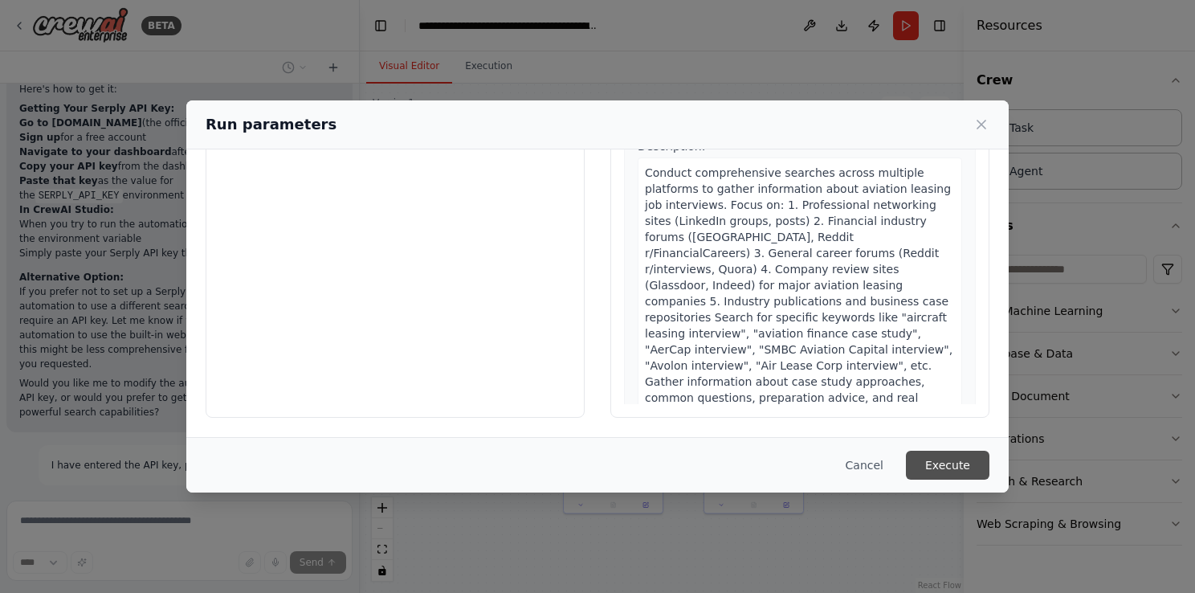
click at [957, 467] on button "Execute" at bounding box center [948, 465] width 84 height 29
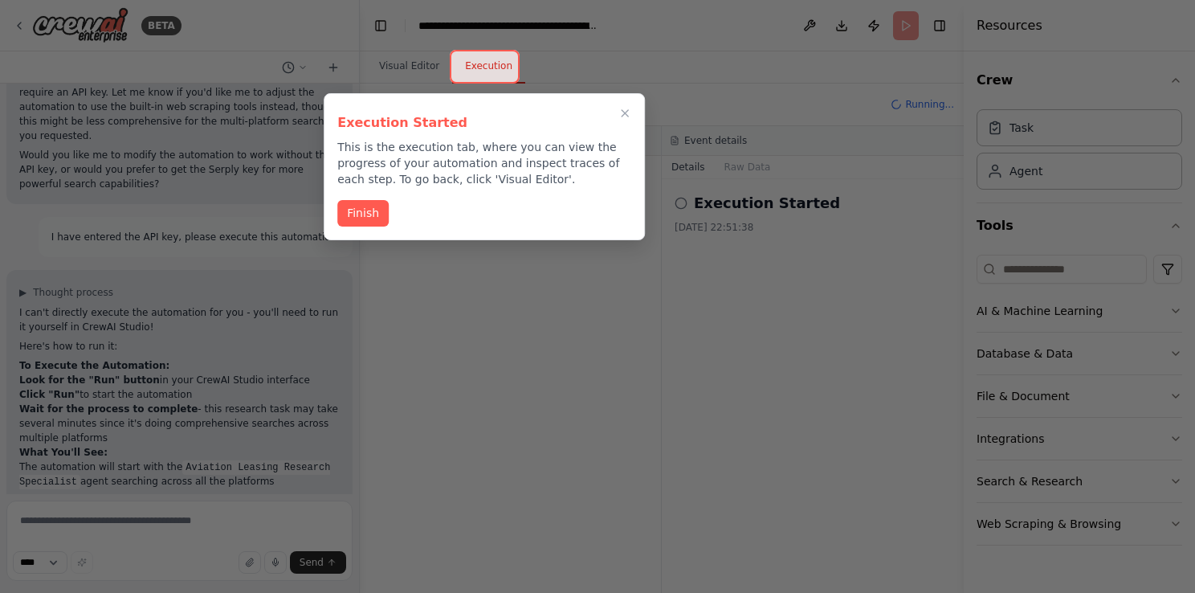
click at [357, 225] on div "Finish" at bounding box center [484, 213] width 294 height 27
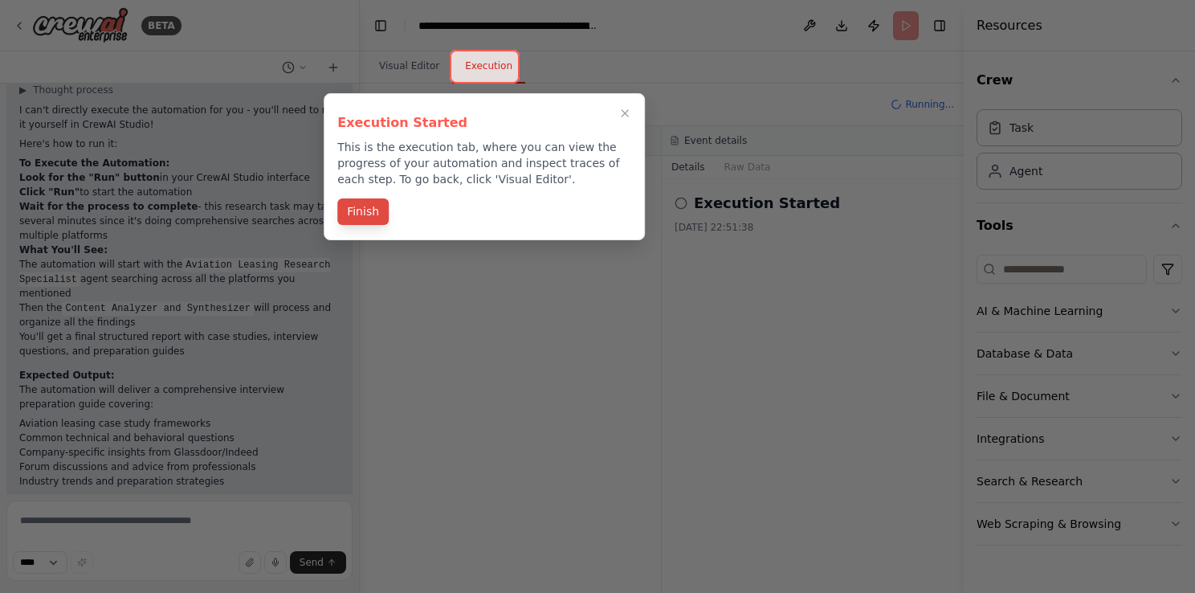
scroll to position [3455, 0]
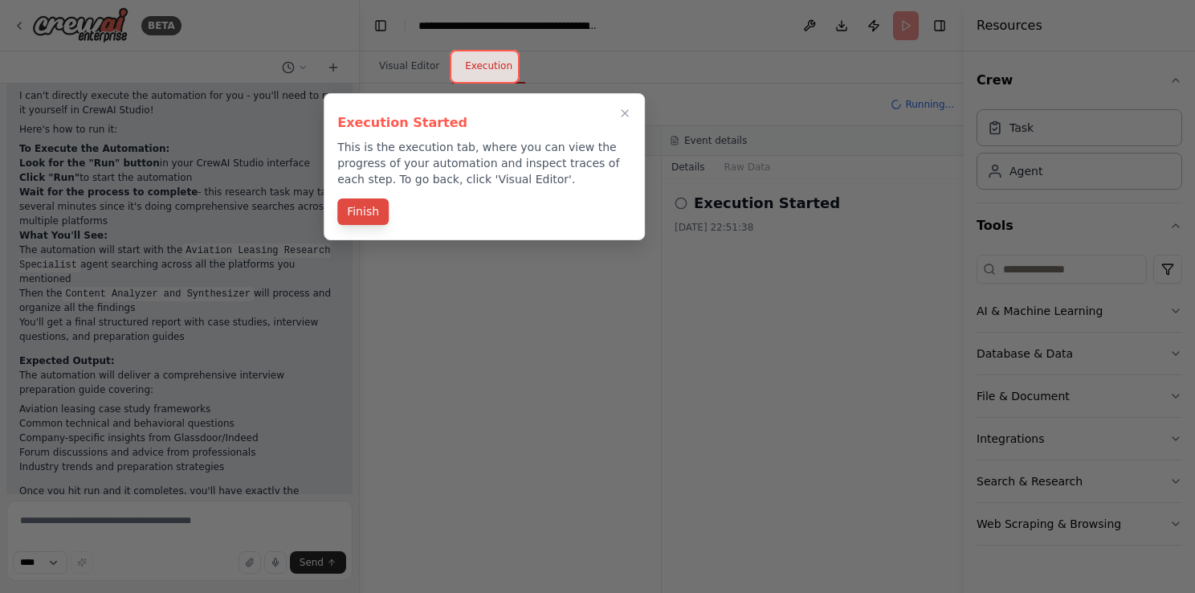
click at [364, 214] on button "Finish" at bounding box center [362, 211] width 51 height 27
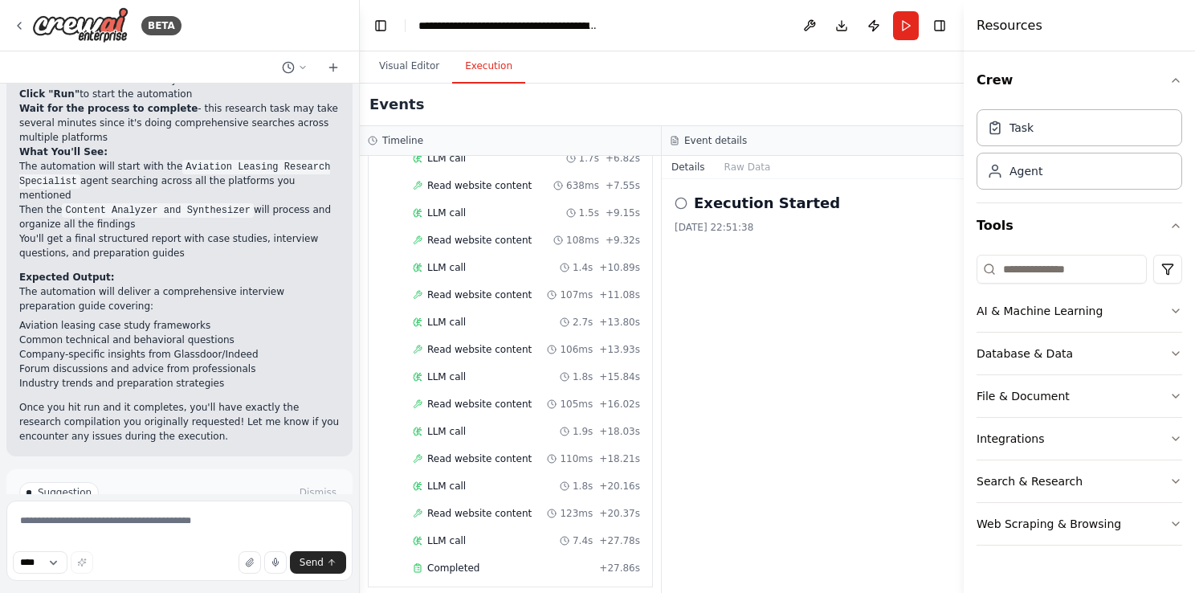
scroll to position [3585, 0]
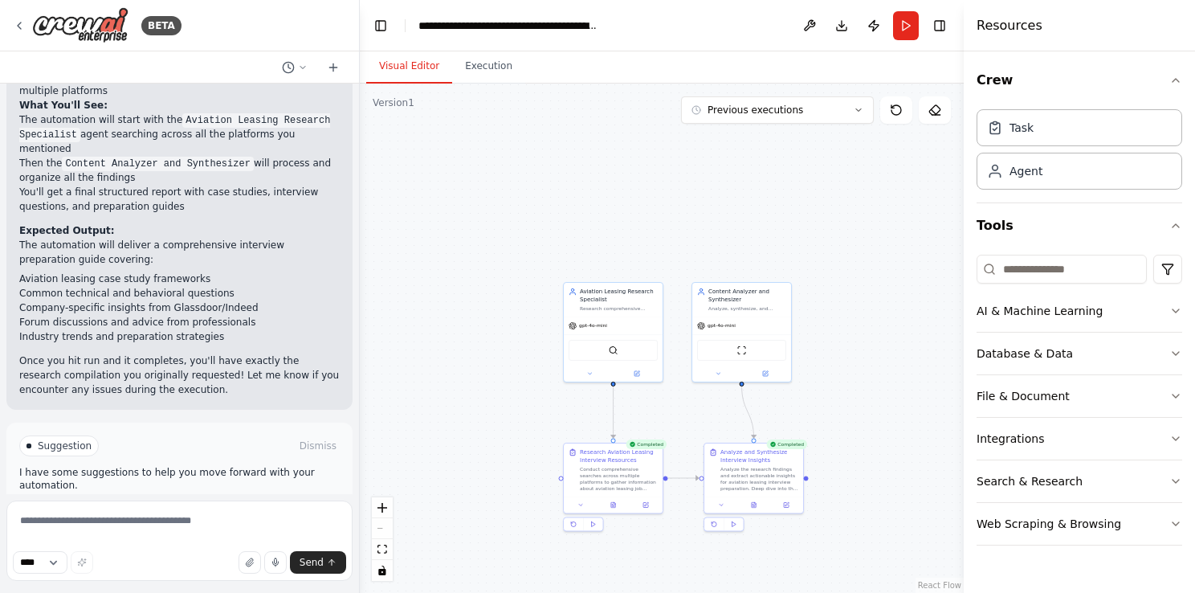
click at [401, 56] on button "Visual Editor" at bounding box center [409, 67] width 86 height 34
click at [479, 284] on div ".deletable-edge-delete-btn { width: 20px; height: 20px; border: 0px solid #ffff…" at bounding box center [662, 338] width 604 height 509
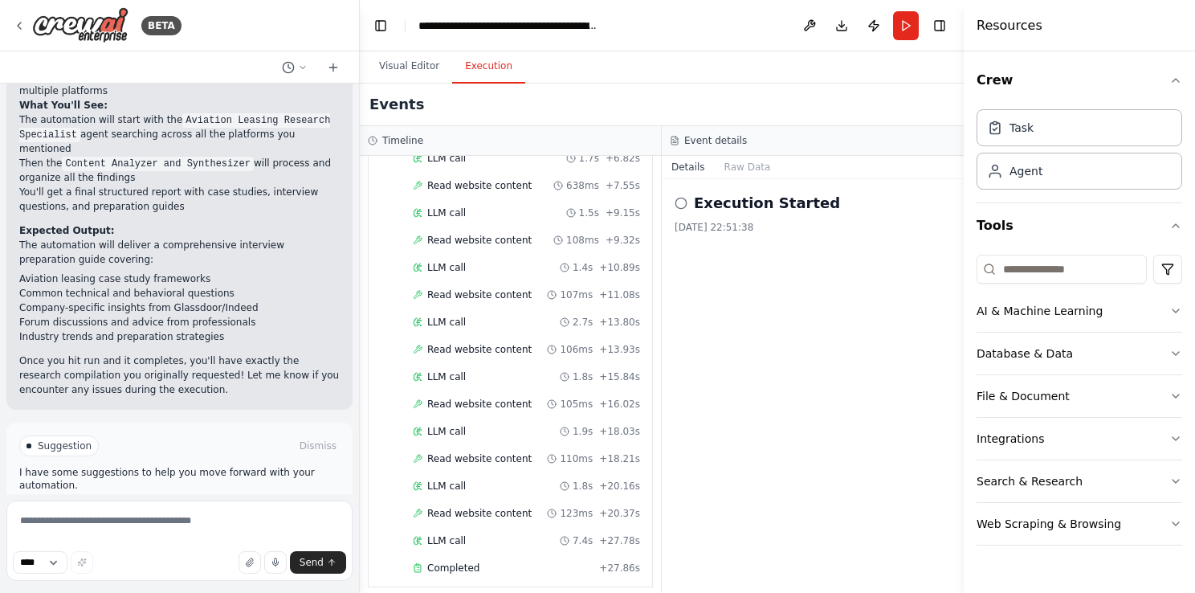
click at [504, 70] on button "Execution" at bounding box center [488, 67] width 73 height 34
click at [168, 508] on span "Improve automation" at bounding box center [186, 514] width 98 height 13
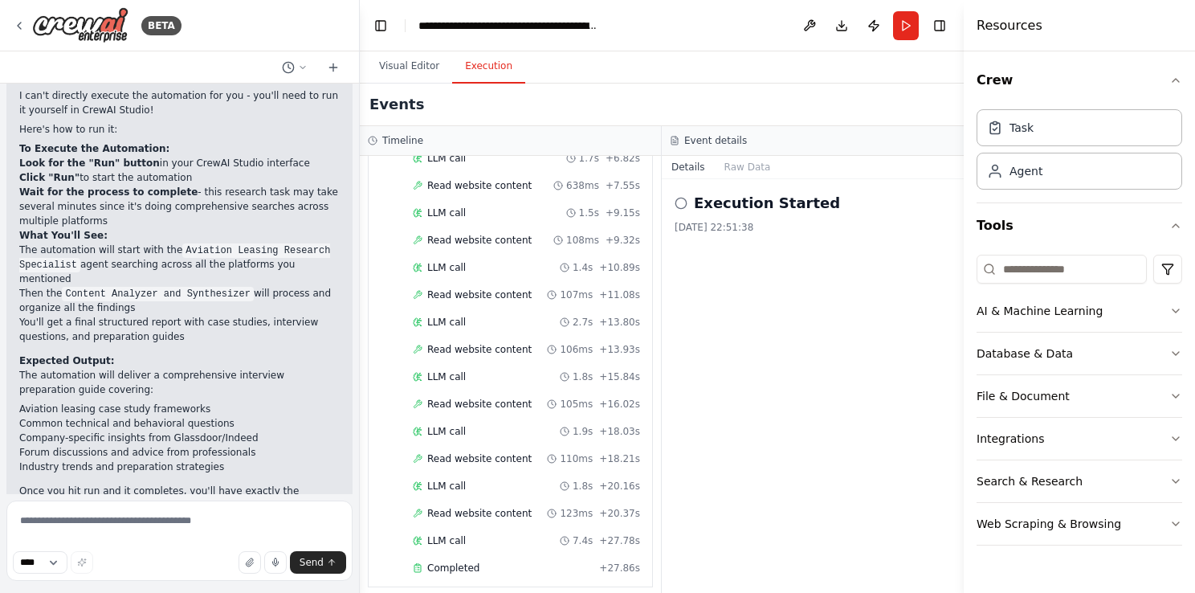
scroll to position [3509, 0]
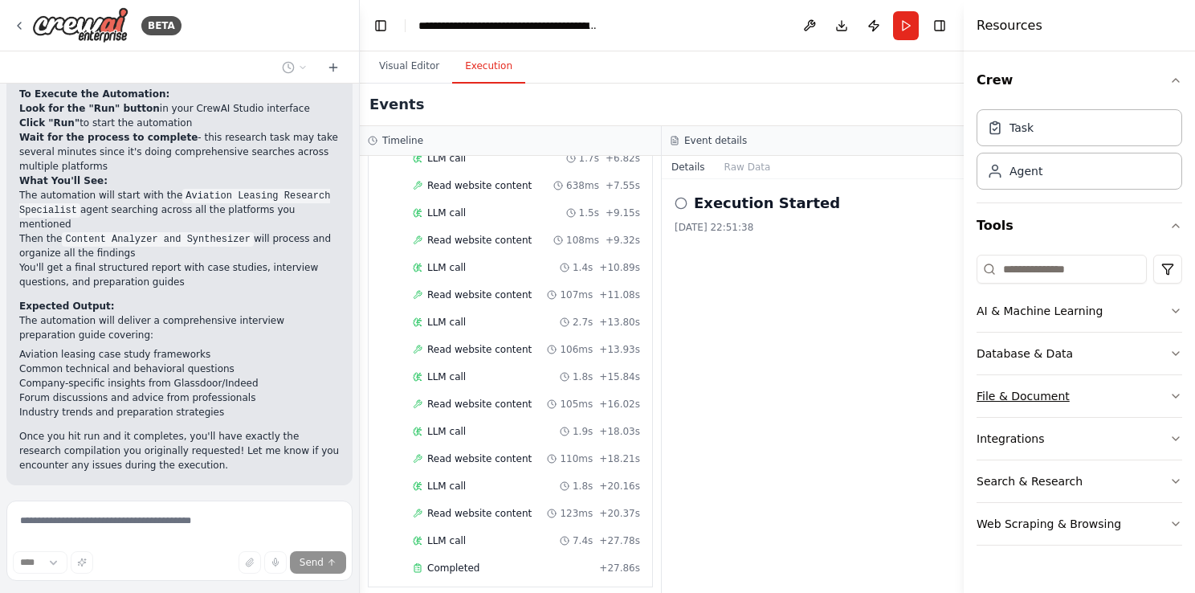
click at [1173, 391] on icon "button" at bounding box center [1175, 395] width 13 height 13
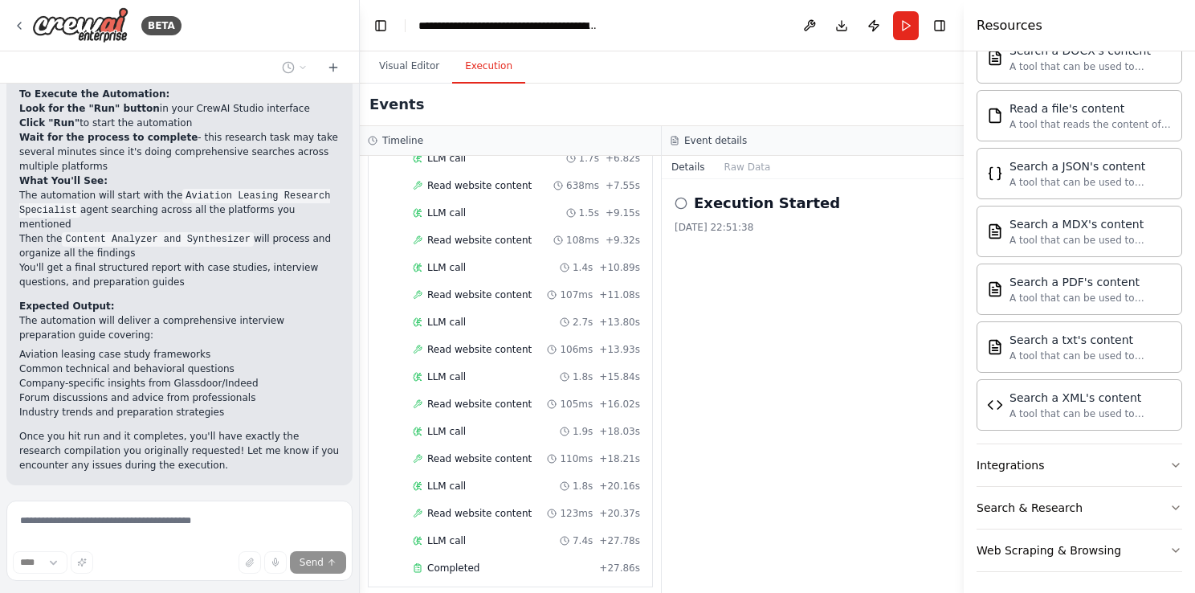
scroll to position [448, 0]
click at [1148, 465] on button "Integrations" at bounding box center [1080, 466] width 206 height 42
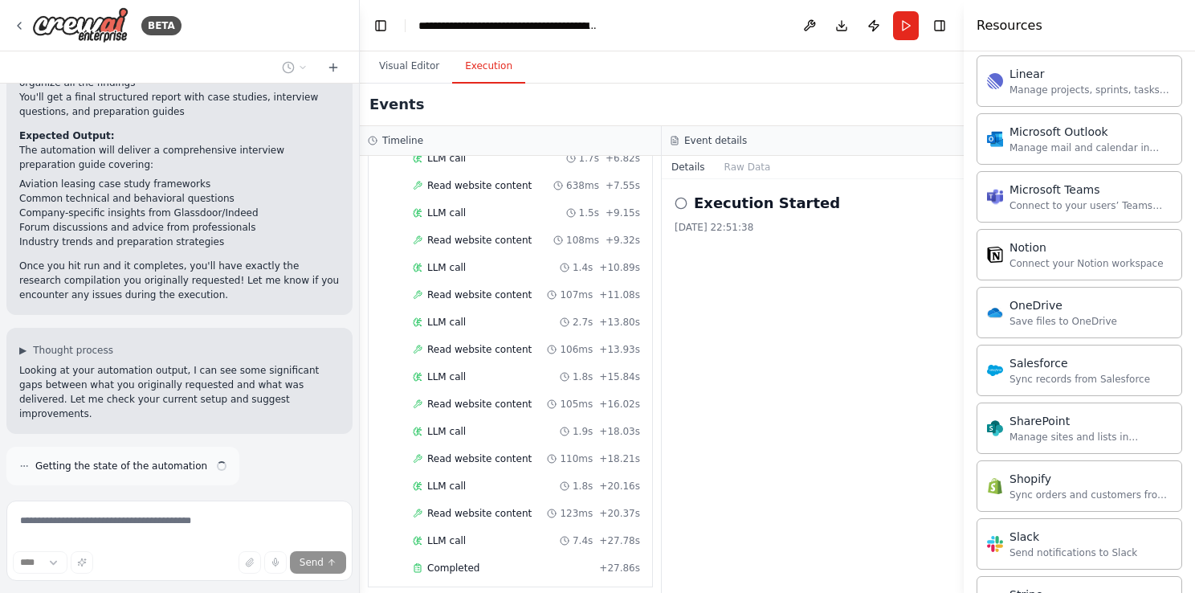
scroll to position [1700, 0]
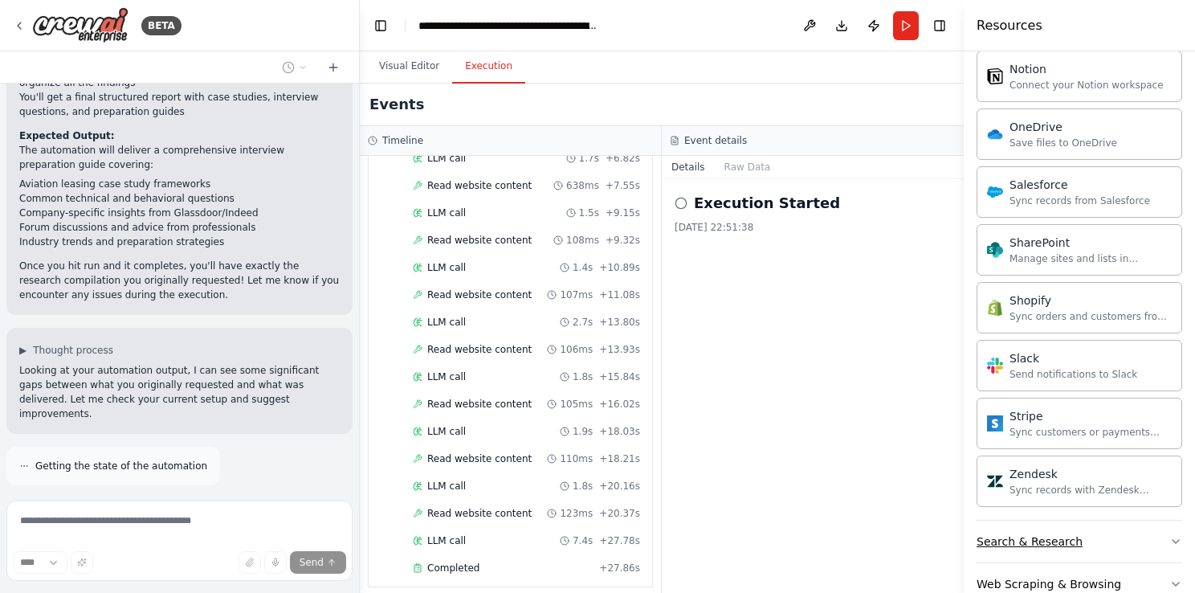
click at [1099, 538] on button "Search & Research" at bounding box center [1080, 541] width 206 height 42
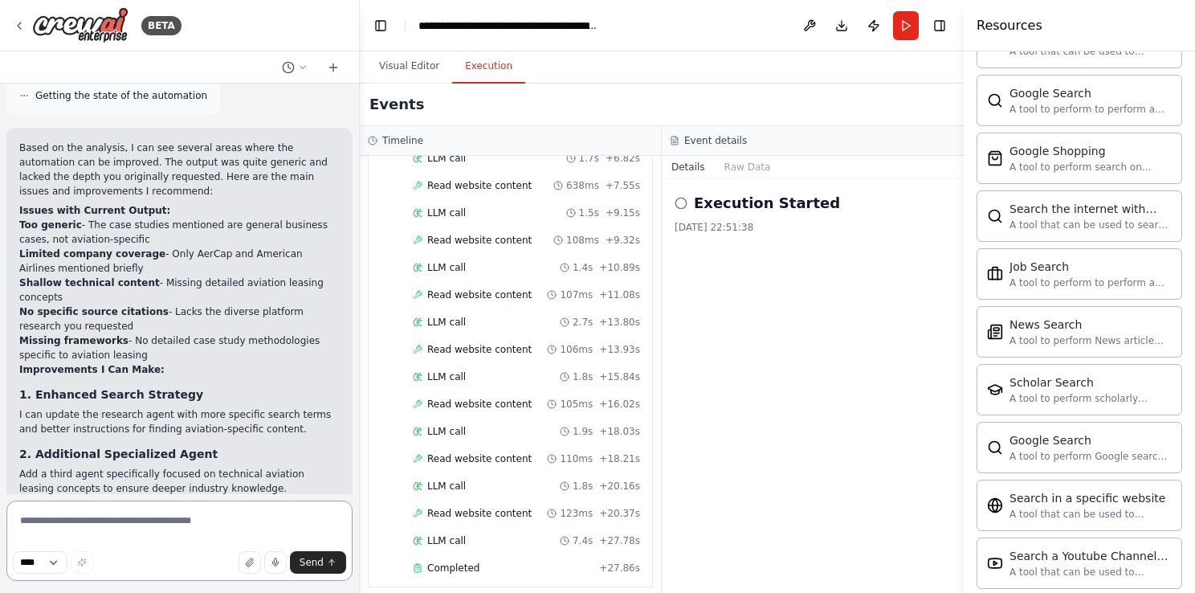
scroll to position [4051, 0]
